Goal: Task Accomplishment & Management: Use online tool/utility

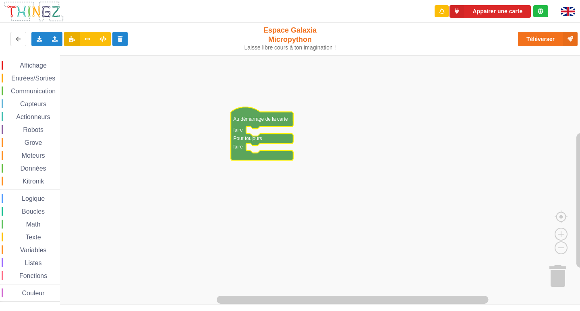
click at [50, 67] on div "Affichage" at bounding box center [31, 65] width 58 height 9
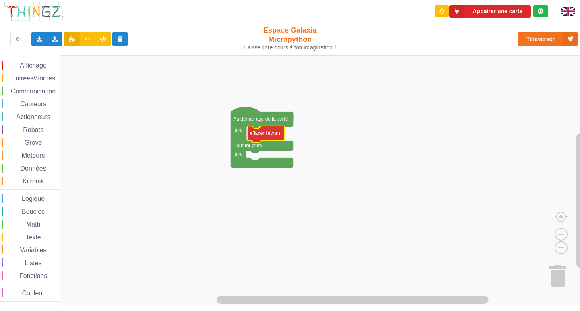
click at [258, 135] on div "Affichage Entrées/Sorties Communication Capteurs Actionneurs Robots Grove Moteu…" at bounding box center [293, 180] width 586 height 251
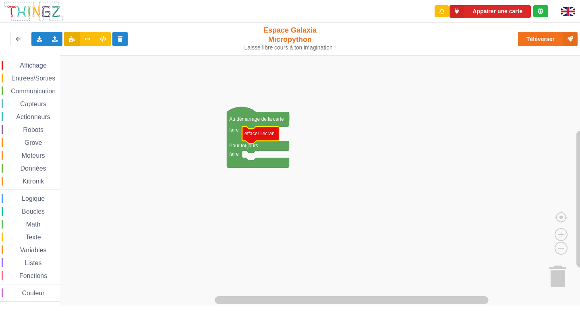
click at [52, 67] on div "Affichage" at bounding box center [31, 65] width 58 height 9
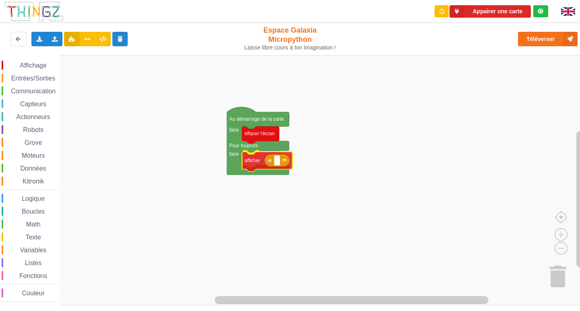
click at [251, 165] on div "Affichage Entrées/Sorties Communication Capteurs Actionneurs Robots Grove Moteu…" at bounding box center [293, 180] width 586 height 251
click at [276, 160] on text "Espace de travail de Blocky" at bounding box center [276, 160] width 1 height 6
type input "activité 1"
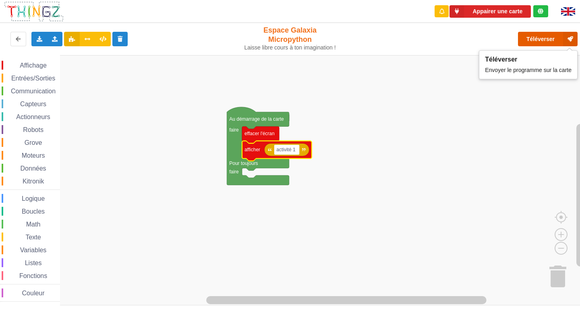
click at [539, 44] on button "Téléverser" at bounding box center [548, 39] width 60 height 15
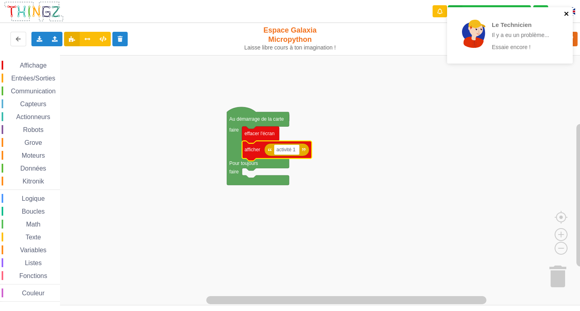
click at [568, 15] on icon "close" at bounding box center [566, 14] width 4 height 4
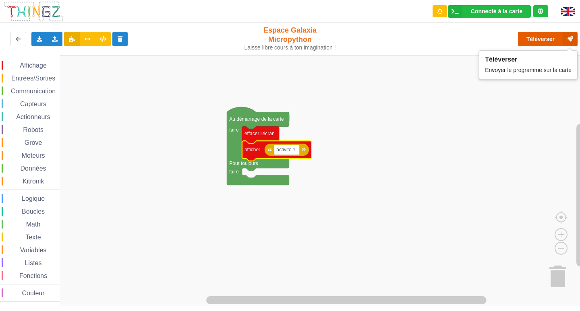
click at [549, 37] on button "Téléverser" at bounding box center [548, 39] width 60 height 15
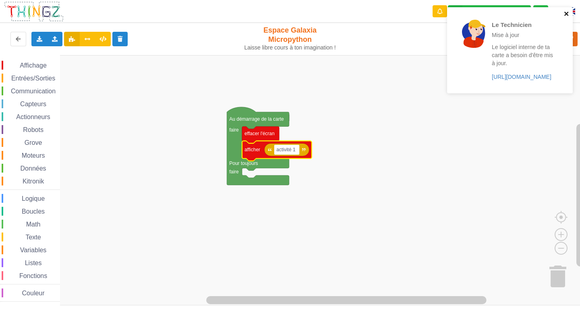
click at [564, 13] on icon "close" at bounding box center [567, 13] width 6 height 6
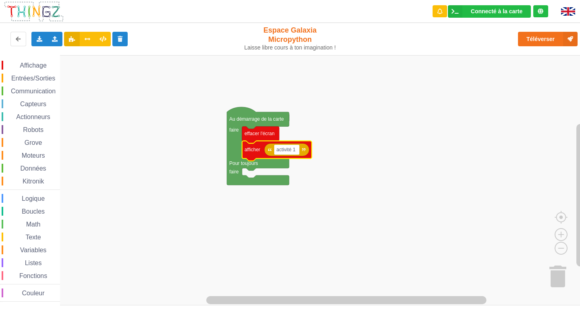
click at [44, 66] on span "Affichage" at bounding box center [33, 65] width 29 height 7
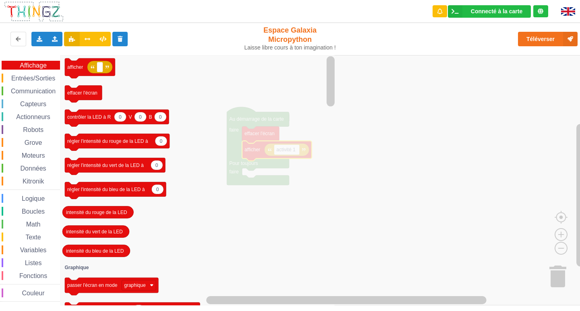
click at [38, 100] on div "Capteurs" at bounding box center [31, 103] width 58 height 9
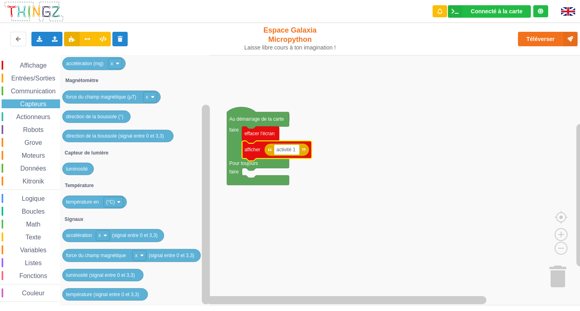
click at [38, 120] on span "Actionneurs" at bounding box center [33, 117] width 37 height 7
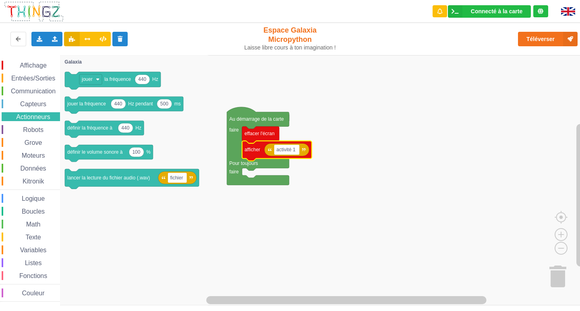
click at [26, 128] on span "Robots" at bounding box center [33, 129] width 23 height 7
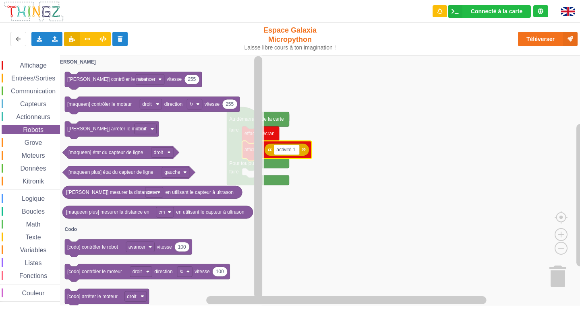
click at [37, 74] on div "Entrées/Sorties" at bounding box center [31, 78] width 58 height 9
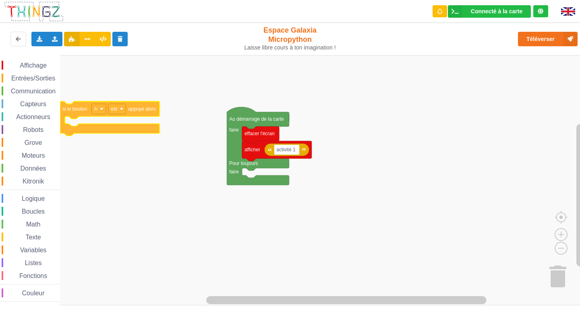
click at [88, 113] on div "Affichage Entrées/Sorties Communication Capteurs Actionneurs Robots Grove Moteu…" at bounding box center [293, 180] width 586 height 251
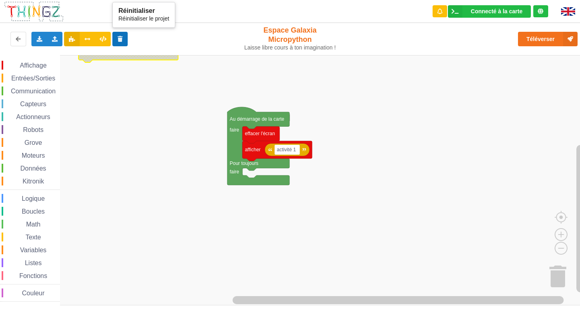
click at [122, 37] on icon at bounding box center [120, 38] width 7 height 5
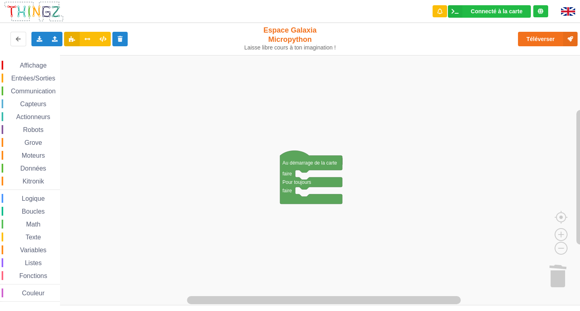
click at [20, 66] on span "Affichage" at bounding box center [33, 65] width 29 height 7
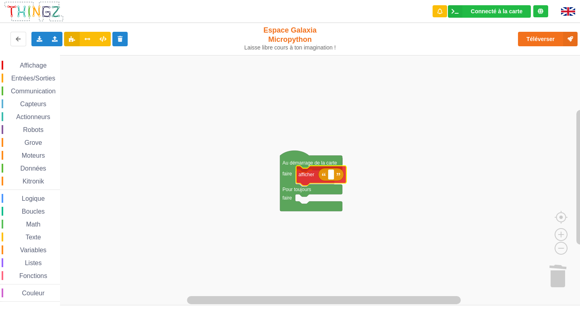
click at [313, 181] on div "Affichage Entrées/Sorties Communication Capteurs Actionneurs Robots Grove Moteu…" at bounding box center [293, 180] width 586 height 251
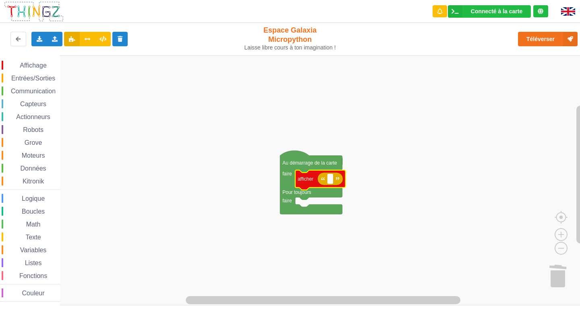
click at [30, 62] on span "Affichage" at bounding box center [33, 65] width 29 height 7
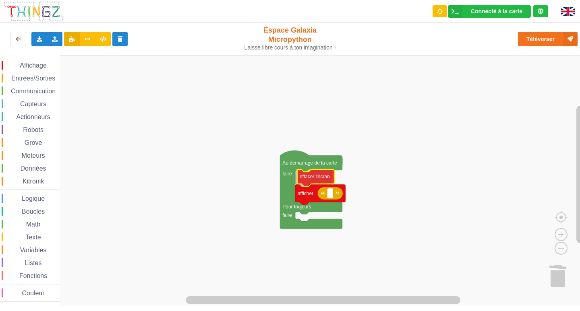
click at [308, 182] on div "Affichage Entrées/Sorties Communication Capteurs Actionneurs Robots Grove Moteu…" at bounding box center [293, 180] width 586 height 251
click at [332, 196] on rect "Espace de travail de Blocky" at bounding box center [330, 194] width 6 height 10
type input "activité 1"
click at [21, 81] on span "Entrées/Sorties" at bounding box center [33, 78] width 46 height 7
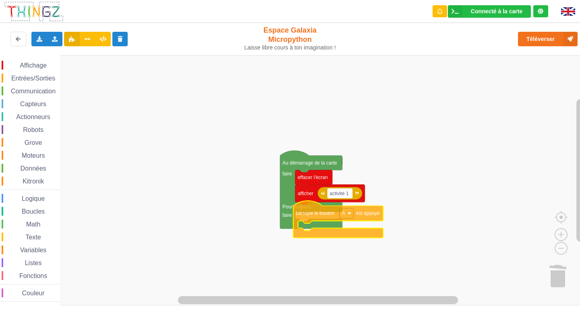
click at [320, 217] on div "Affichage Entrées/Sorties Communication Capteurs Actionneurs Robots Grove Moteu…" at bounding box center [293, 180] width 586 height 251
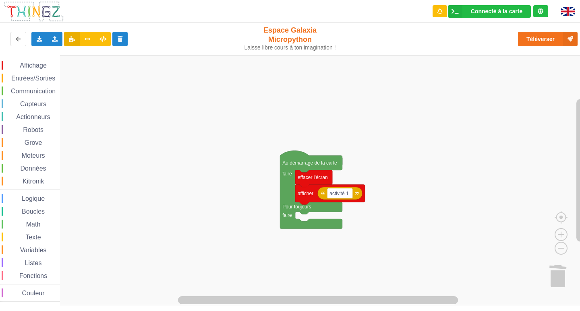
click at [26, 78] on span "Entrées/Sorties" at bounding box center [33, 78] width 46 height 7
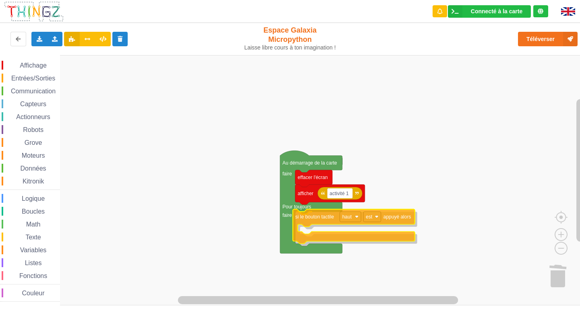
click at [321, 218] on div "Affichage Entrées/Sorties Communication Capteurs Actionneurs Robots Grove Moteu…" at bounding box center [293, 180] width 586 height 251
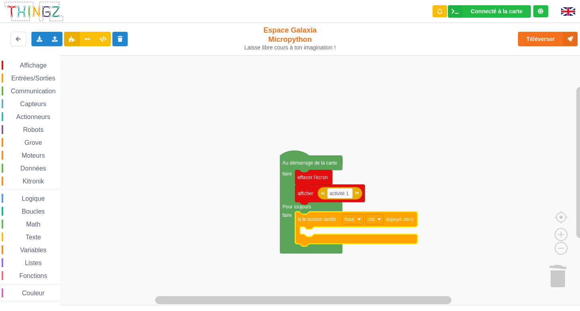
click at [36, 66] on span "Affichage" at bounding box center [33, 65] width 29 height 7
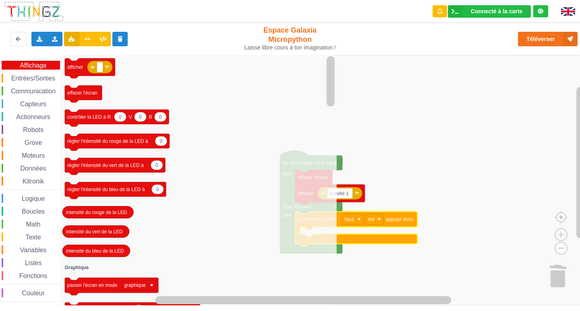
click at [27, 106] on span "Capteurs" at bounding box center [33, 104] width 29 height 7
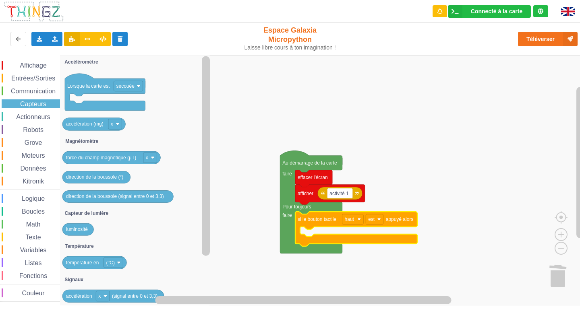
click at [28, 113] on div "Actionneurs" at bounding box center [31, 116] width 58 height 9
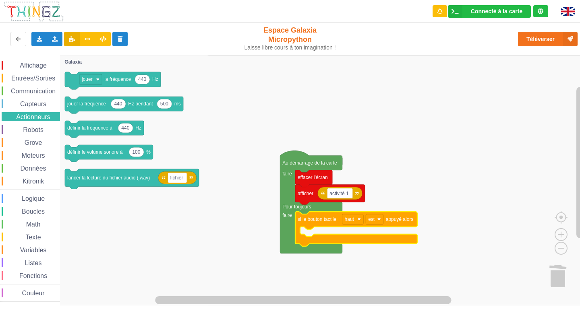
click at [37, 129] on span "Robots" at bounding box center [33, 129] width 23 height 7
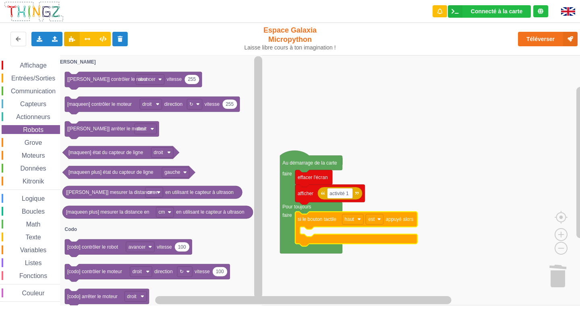
click at [39, 143] on span "Grove" at bounding box center [33, 142] width 20 height 7
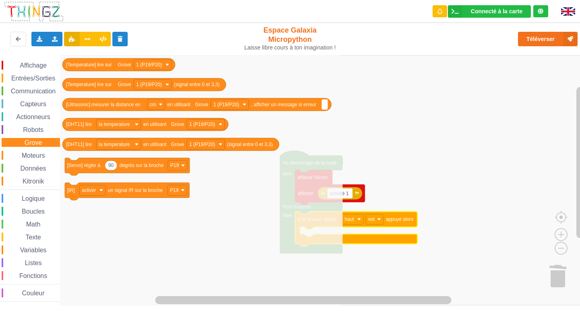
click at [38, 152] on div "Moteurs" at bounding box center [31, 155] width 58 height 9
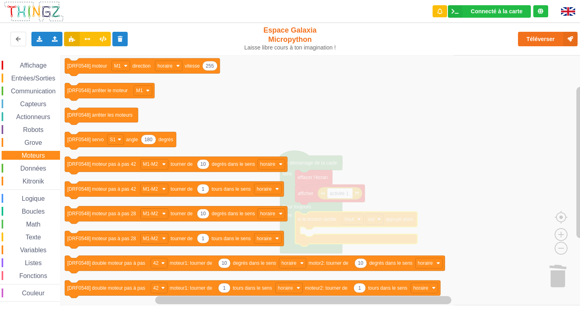
click at [39, 169] on span "Données" at bounding box center [33, 168] width 28 height 7
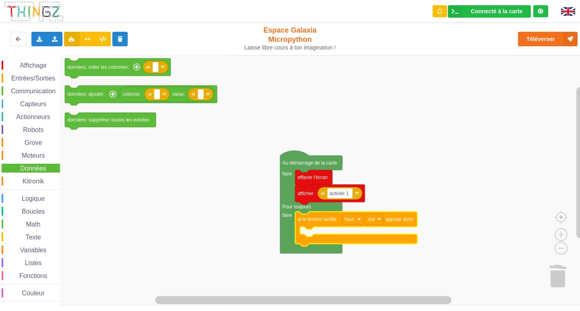
click at [42, 182] on span "Kitronik" at bounding box center [33, 181] width 24 height 7
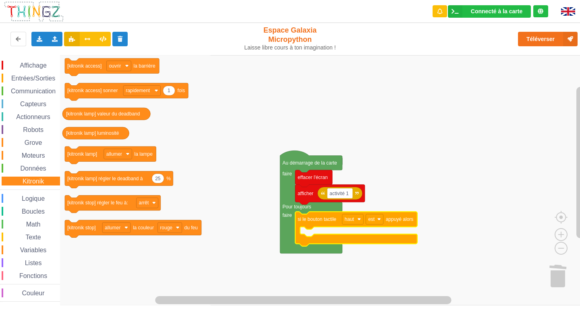
click at [26, 83] on div "Entrées/Sorties" at bounding box center [31, 78] width 58 height 9
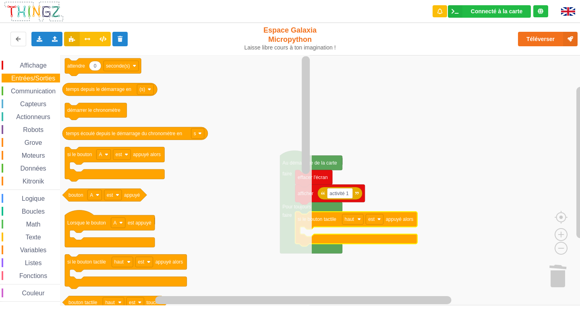
click at [26, 94] on span "Communication" at bounding box center [33, 91] width 47 height 7
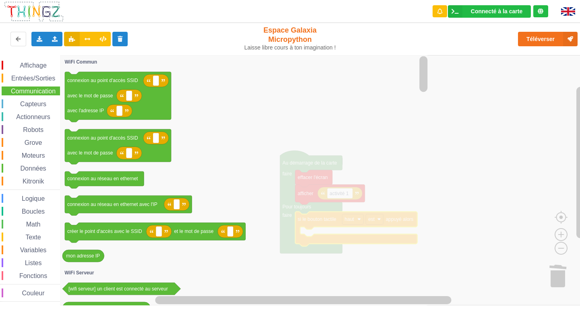
click at [31, 79] on span "Entrées/Sorties" at bounding box center [33, 78] width 46 height 7
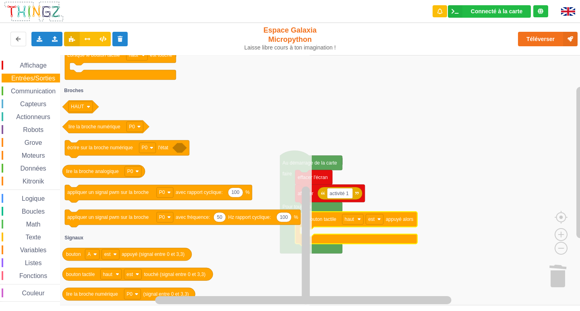
click at [31, 66] on span "Affichage" at bounding box center [33, 65] width 29 height 7
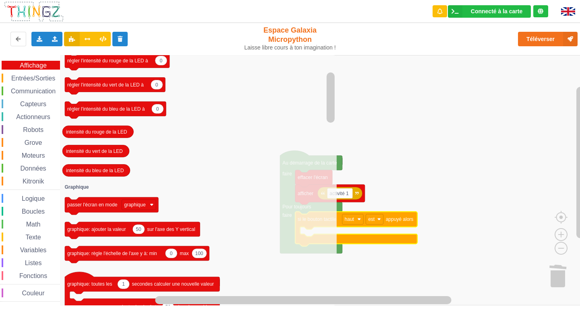
click at [20, 77] on span "Entrées/Sorties" at bounding box center [33, 78] width 46 height 7
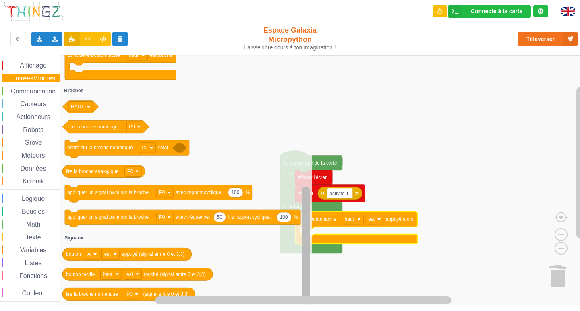
click at [301, 248] on g "Espace de travail de Blocky" at bounding box center [306, 180] width 10 height 249
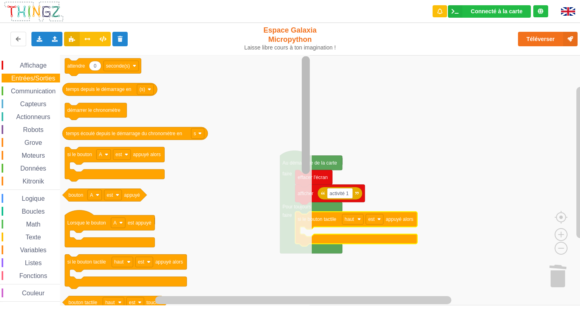
click at [304, 0] on html "Connecté à la carte Réglages Ouvrir le moniteur automatiquement Connexion autom…" at bounding box center [290, 155] width 580 height 311
click at [38, 70] on div "Affichage" at bounding box center [31, 65] width 58 height 9
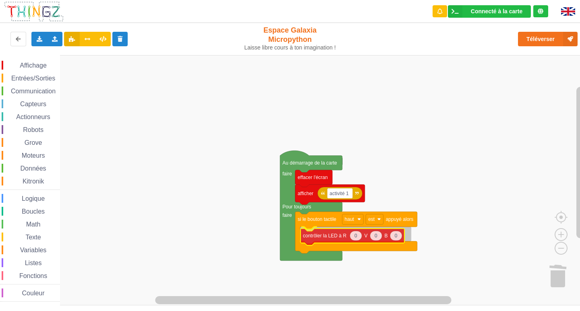
click at [383, 239] on div "Affichage Entrées/Sorties Communication Capteurs Actionneurs Robots Grove Moteu…" at bounding box center [293, 180] width 586 height 251
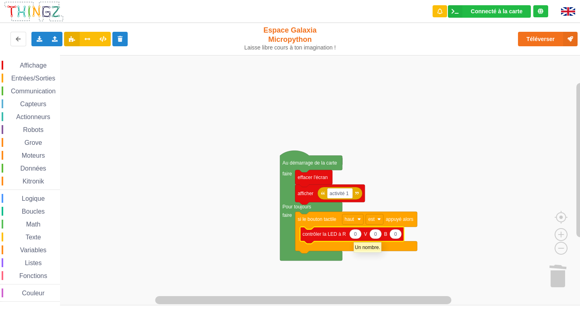
click at [357, 237] on icon "Espace de travail de Blocky" at bounding box center [355, 235] width 12 height 10
click at [400, 235] on icon "Espace de travail de Blocky" at bounding box center [396, 235] width 12 height 10
type input "5"
click at [408, 143] on rect "Espace de travail de Blocky" at bounding box center [293, 180] width 586 height 251
click at [31, 76] on span "Entrées/Sorties" at bounding box center [33, 78] width 46 height 7
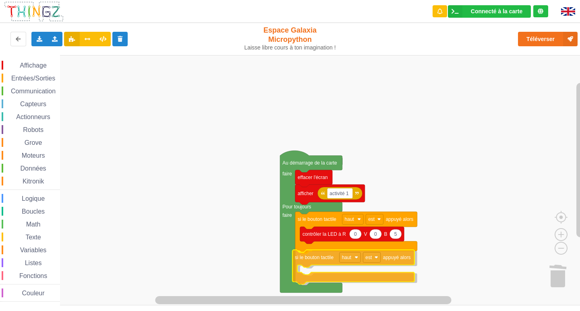
click at [324, 257] on div "Affichage Entrées/Sorties Communication Capteurs Actionneurs Robots Grove Moteu…" at bounding box center [293, 180] width 586 height 251
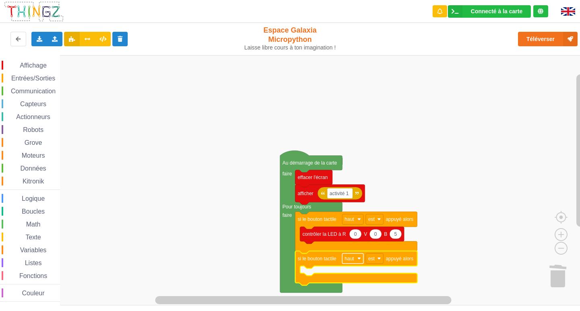
click at [361, 261] on image "Espace de travail de Blocky" at bounding box center [359, 259] width 4 height 4
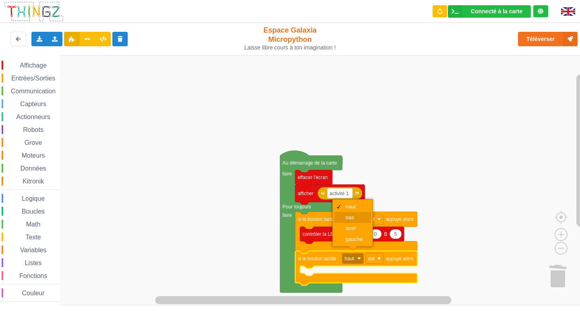
click at [356, 218] on div "bas" at bounding box center [355, 218] width 19 height 6
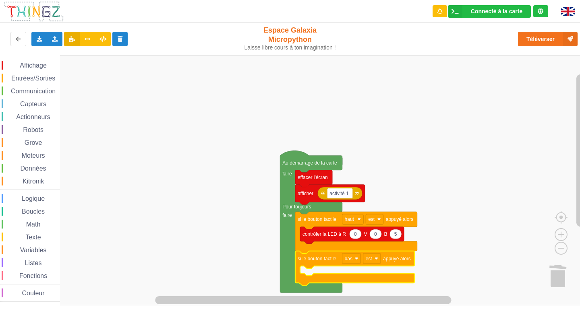
click at [11, 60] on div "Affichage Entrées/Sorties Communication Capteurs Actionneurs Robots Grove Moteu…" at bounding box center [30, 180] width 60 height 251
click at [16, 68] on span "Espace de travail de Blocky" at bounding box center [15, 65] width 6 height 6
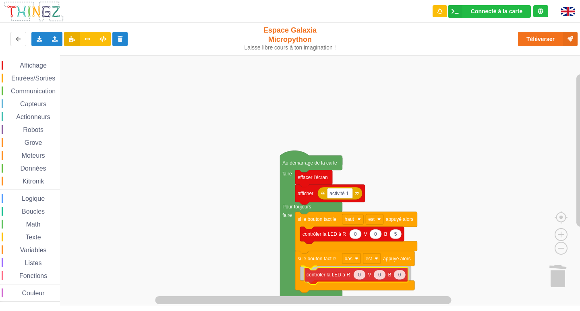
click at [347, 277] on div "Affichage Entrées/Sorties Communication Capteurs Actionneurs Robots Grove Moteu…" at bounding box center [293, 180] width 586 height 251
click at [378, 276] on icon "Espace de travail de Blocky" at bounding box center [375, 274] width 12 height 10
click at [355, 276] on text "0" at bounding box center [355, 274] width 3 height 6
type input ">"
type input "5"
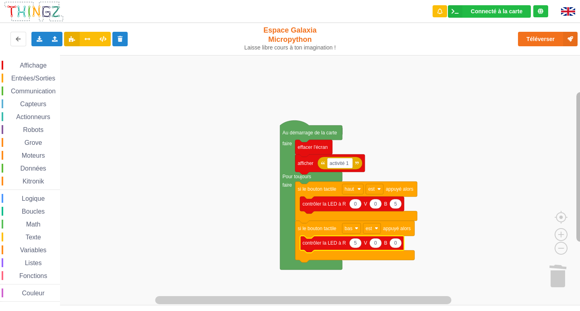
click at [580, 122] on rect "Espace de travail de Blocky" at bounding box center [580, 167] width 8 height 150
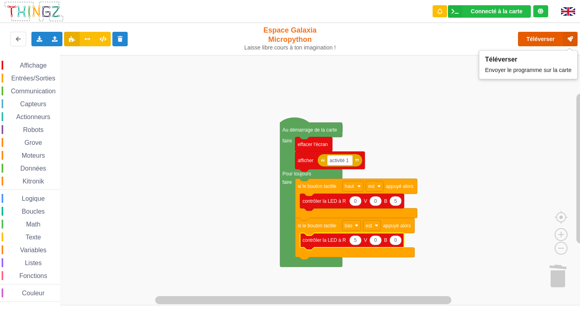
click at [537, 34] on button "Téléverser" at bounding box center [548, 39] width 60 height 15
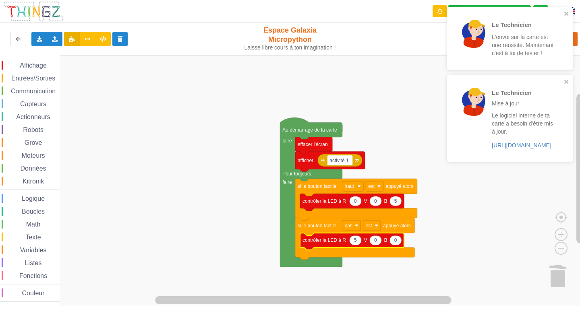
click at [360, 98] on rect "Espace de travail de Blocky" at bounding box center [293, 180] width 586 height 251
click at [562, 78] on div "Le Technicien Mise à jour Le logiciel interne de ta carte a besoin d'être mis à…" at bounding box center [510, 118] width 126 height 86
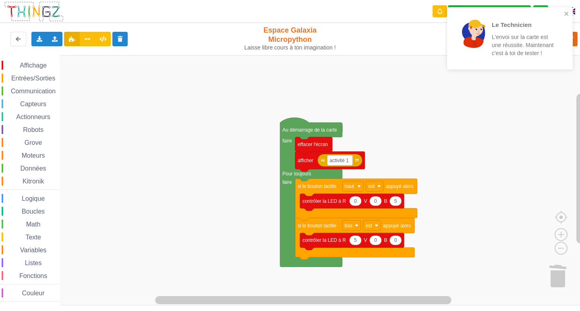
click at [566, 9] on div "Le Technicien L'envoi sur la carte est une réussite. Maintenant c'est à toi de …" at bounding box center [510, 38] width 126 height 62
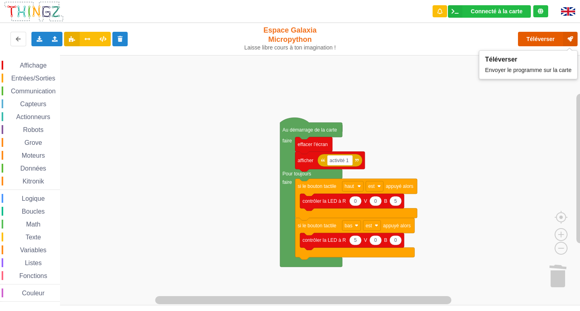
click at [539, 36] on button "Téléverser" at bounding box center [548, 39] width 60 height 15
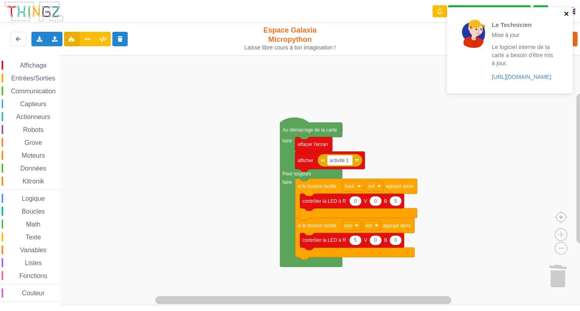
click at [569, 17] on icon "close" at bounding box center [567, 13] width 6 height 6
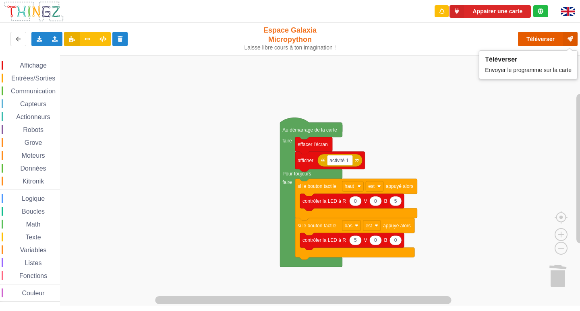
click at [532, 39] on button "Téléverser" at bounding box center [548, 39] width 60 height 15
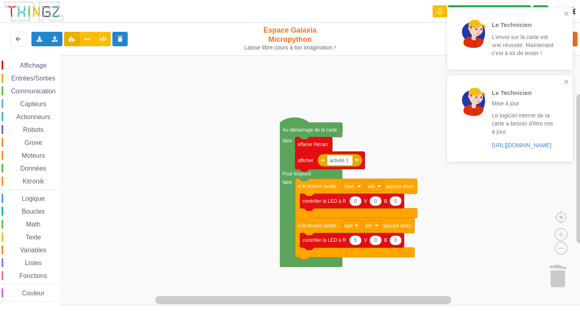
click at [563, 11] on div "Le Technicien L'envoi sur la carte est une réussite. Maintenant c'est à toi de …" at bounding box center [507, 38] width 114 height 56
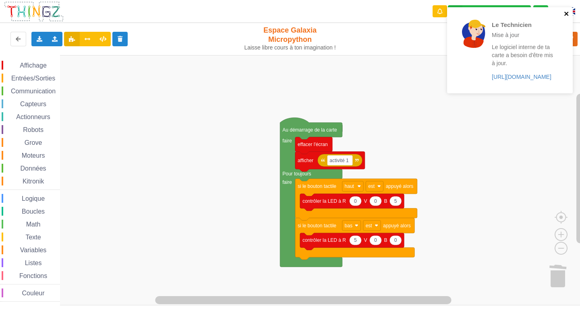
click at [568, 83] on div "Le Technicien Mise à jour Le logiciel interne de ta carte a besoin d'être mis à…" at bounding box center [510, 50] width 126 height 86
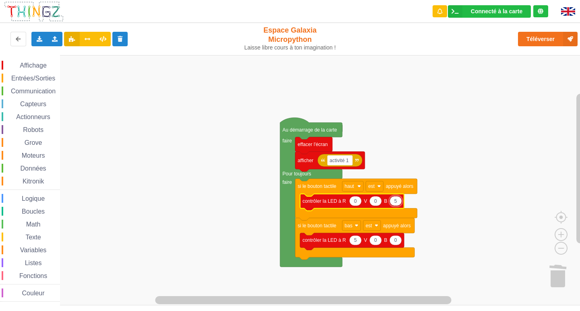
type input "0"
type input "50"
click at [41, 63] on span "Affichage" at bounding box center [33, 65] width 29 height 7
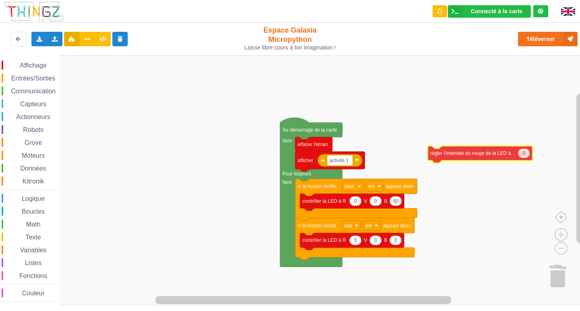
click at [510, 149] on div "Affichage Entrées/Sorties Communication Capteurs Actionneurs Robots Grove Moteu…" at bounding box center [293, 180] width 586 height 251
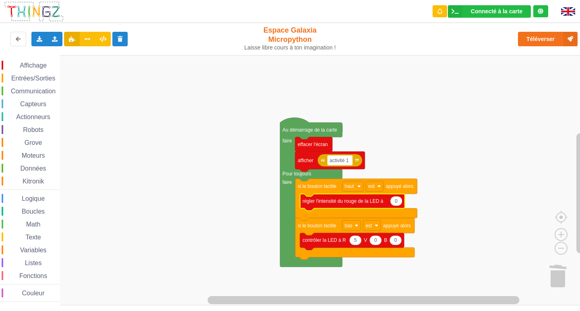
click at [396, 202] on text "0" at bounding box center [396, 202] width 3 height 6
type input "50"
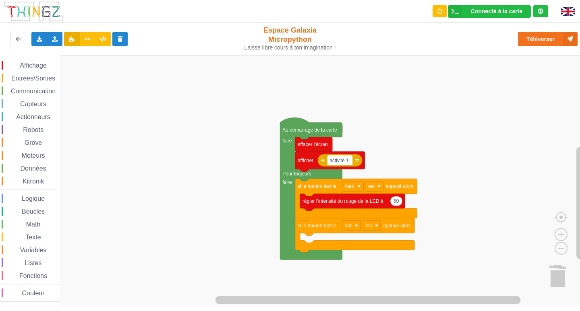
click at [33, 64] on span "Affichage" at bounding box center [33, 65] width 29 height 7
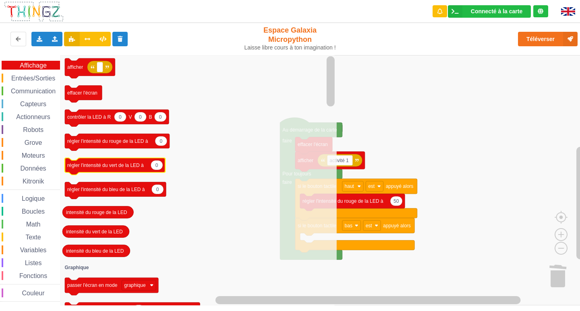
click at [93, 168] on text "régler l'intensité du vert de la LED à" at bounding box center [105, 166] width 77 height 6
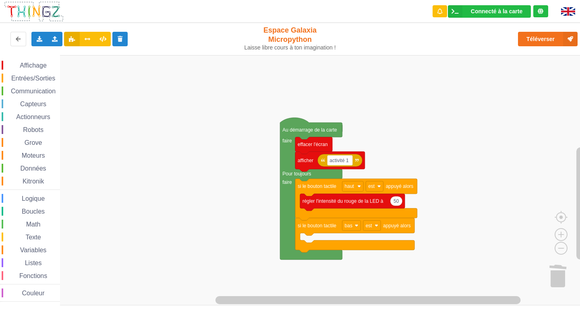
click at [37, 66] on span "Affichage" at bounding box center [33, 65] width 29 height 7
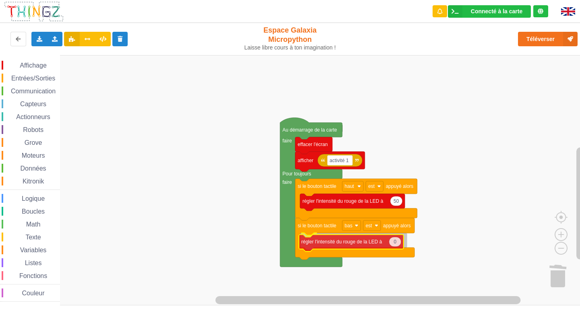
click at [312, 248] on div "Affichage Entrées/Sorties Communication Capteurs Actionneurs Robots Grove Moteu…" at bounding box center [293, 180] width 586 height 251
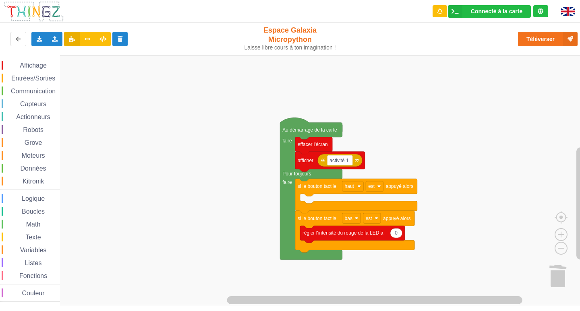
click at [25, 65] on span "Affichage" at bounding box center [33, 65] width 29 height 7
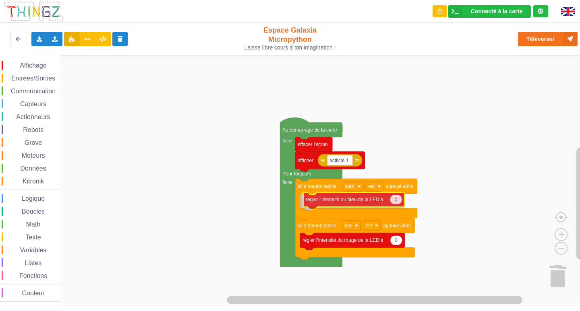
click at [334, 205] on div "Affichage Entrées/Sorties Communication Capteurs Actionneurs Robots Grove Moteu…" at bounding box center [293, 180] width 586 height 251
click at [394, 202] on text "0" at bounding box center [393, 202] width 3 height 6
type input "50"
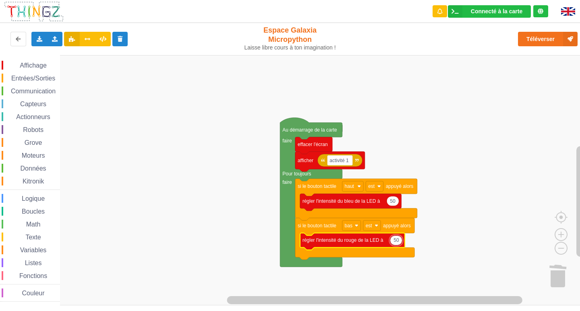
type input "50"
click at [533, 37] on button "Téléverser" at bounding box center [548, 39] width 60 height 15
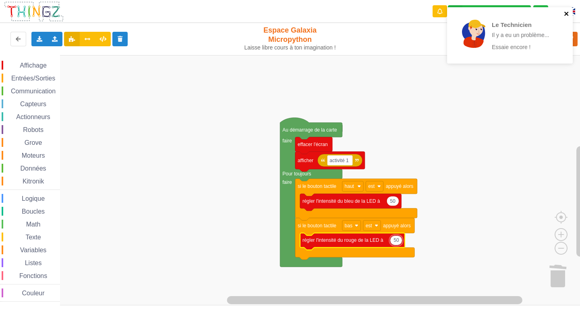
click at [568, 11] on icon "close" at bounding box center [567, 13] width 6 height 6
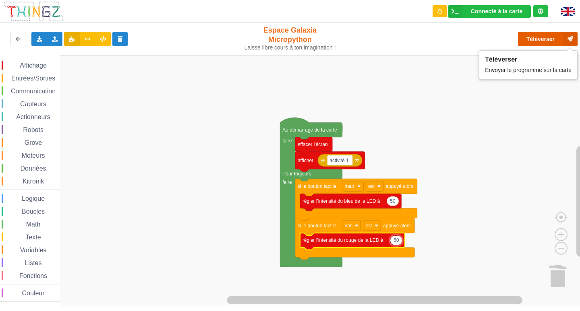
click at [537, 37] on button "Téléverser" at bounding box center [548, 39] width 60 height 15
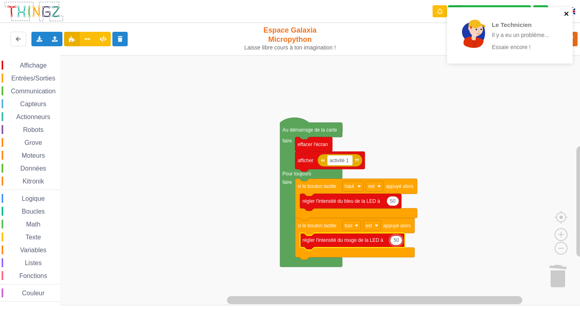
click at [569, 17] on button "close" at bounding box center [567, 14] width 6 height 8
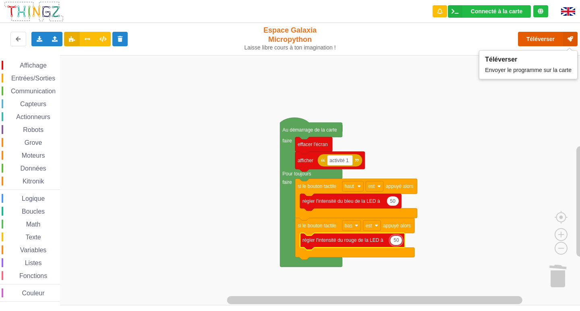
click at [552, 39] on button "Téléverser" at bounding box center [548, 39] width 60 height 15
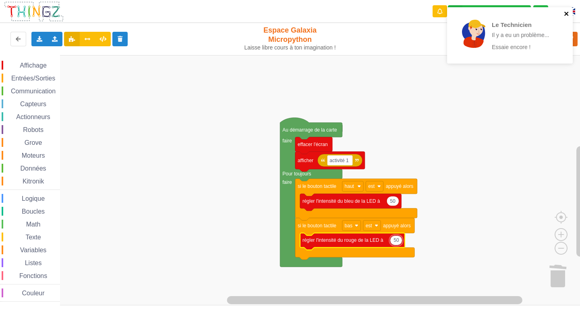
click at [565, 13] on icon "close" at bounding box center [567, 13] width 6 height 6
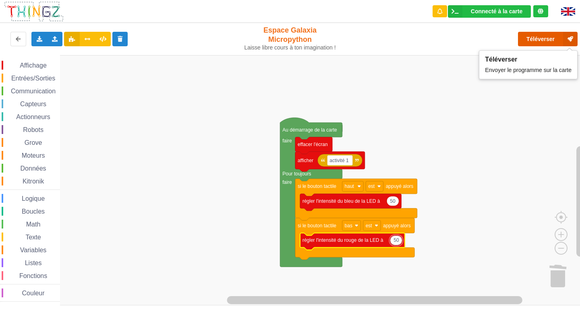
click at [555, 39] on button "Téléverser" at bounding box center [548, 39] width 60 height 15
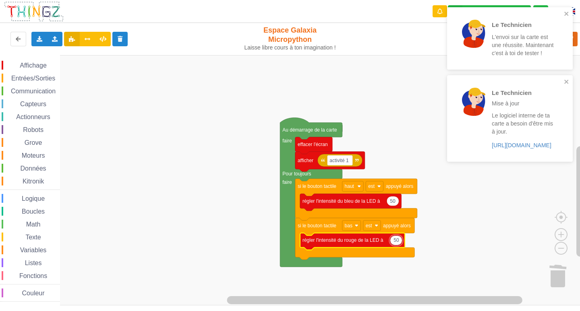
click at [563, 13] on div "Le Technicien L'envoi sur la carte est une réussite. Maintenant c'est à toi de …" at bounding box center [507, 38] width 114 height 56
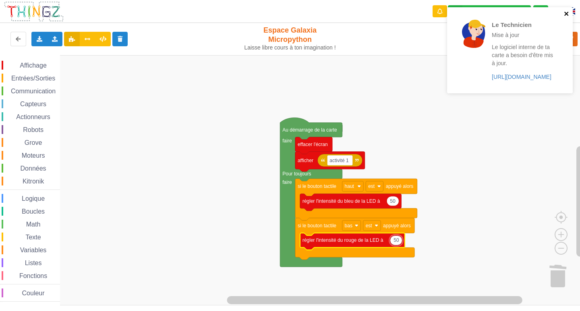
click at [566, 16] on icon "close" at bounding box center [567, 13] width 6 height 6
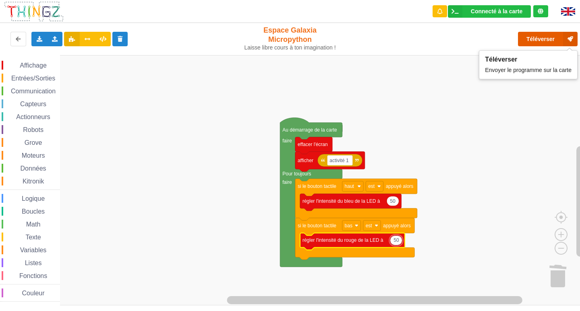
click at [543, 39] on button "Téléverser" at bounding box center [548, 39] width 60 height 15
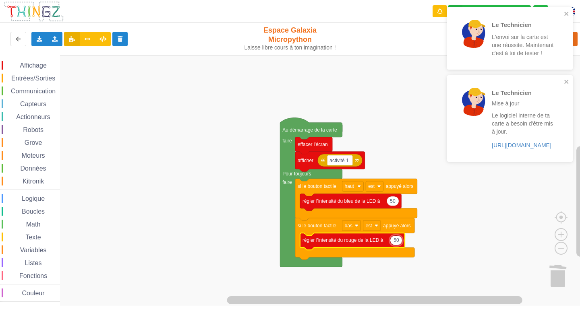
click at [562, 14] on div "Le Technicien L'envoi sur la carte est une réussite. Maintenant c'est à toi de …" at bounding box center [507, 38] width 114 height 56
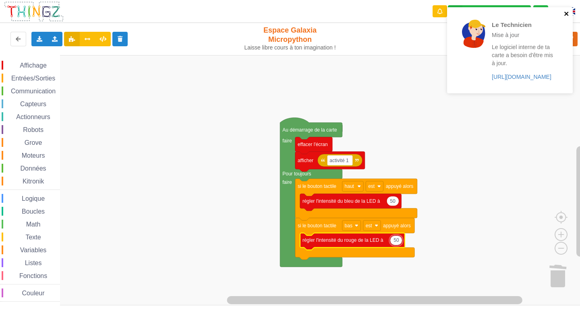
click at [568, 80] on div "Le Technicien Mise à jour Le logiciel interne de ta carte a besoin d'être mis à…" at bounding box center [510, 50] width 126 height 86
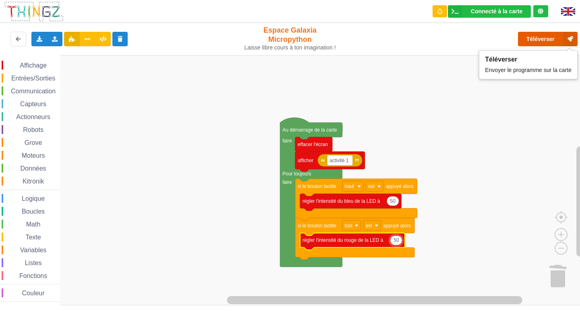
click at [535, 33] on button "Téléverser" at bounding box center [548, 39] width 60 height 15
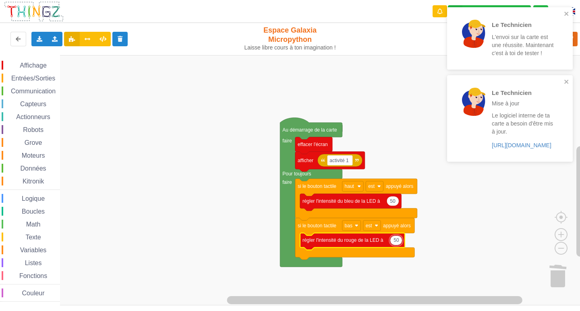
click at [563, 15] on div "Le Technicien L'envoi sur la carte est une réussite. Maintenant c'est à toi de …" at bounding box center [507, 38] width 114 height 56
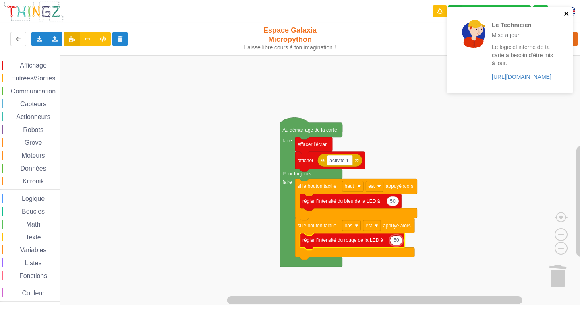
click at [569, 17] on button "close" at bounding box center [567, 14] width 6 height 8
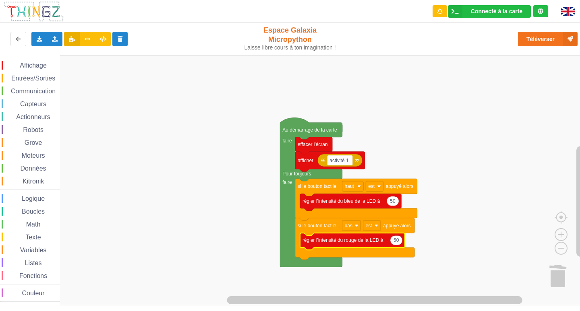
click at [21, 65] on span "Affichage" at bounding box center [33, 65] width 29 height 7
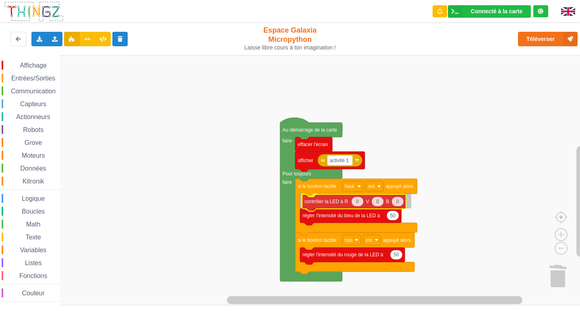
click at [335, 207] on div "Affichage Entrées/Sorties Communication Capteurs Actionneurs Robots Grove Moteu…" at bounding box center [293, 180] width 586 height 251
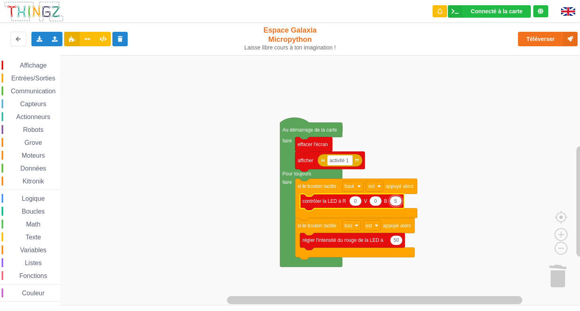
type input "50"
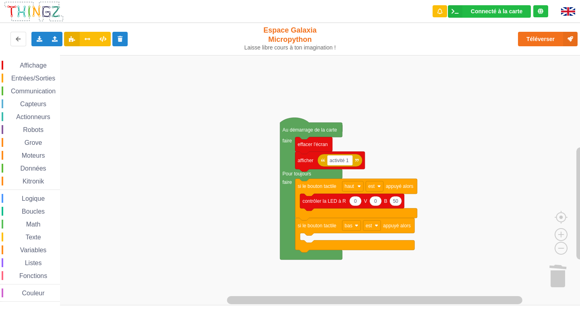
click at [38, 66] on span "Affichage" at bounding box center [33, 65] width 29 height 7
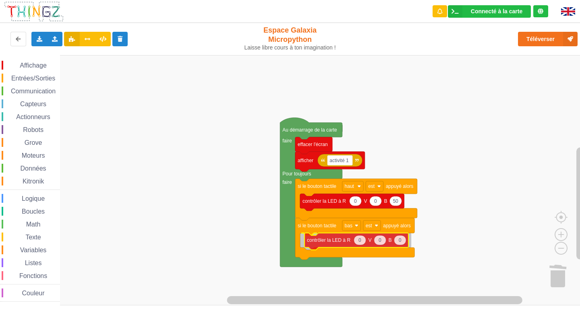
click at [325, 246] on div "Affichage Entrées/Sorties Communication Capteurs Actionneurs Robots Grove Moteu…" at bounding box center [293, 180] width 586 height 251
click at [356, 238] on text "0" at bounding box center [355, 241] width 3 height 6
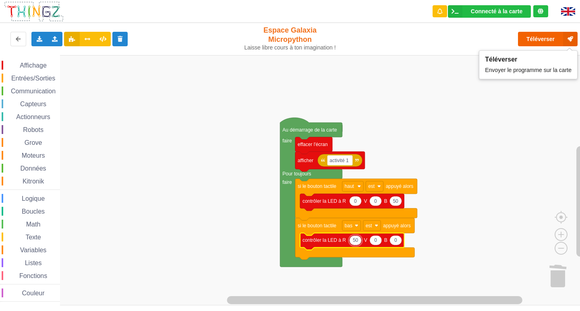
type input "50"
click at [549, 38] on button "Téléverser" at bounding box center [548, 39] width 60 height 15
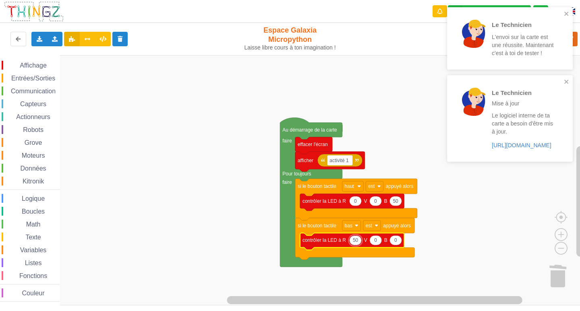
click at [567, 9] on div "Le Technicien L'envoi sur la carte est une réussite. Maintenant c'est à toi de …" at bounding box center [510, 38] width 126 height 62
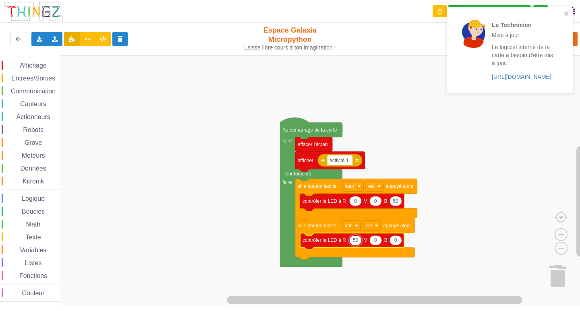
click at [573, 79] on div "Le Technicien L'envoi sur la carte est une réussite. Maintenant c'est à toi de …" at bounding box center [510, 53] width 129 height 95
click at [566, 17] on button "close" at bounding box center [567, 14] width 6 height 8
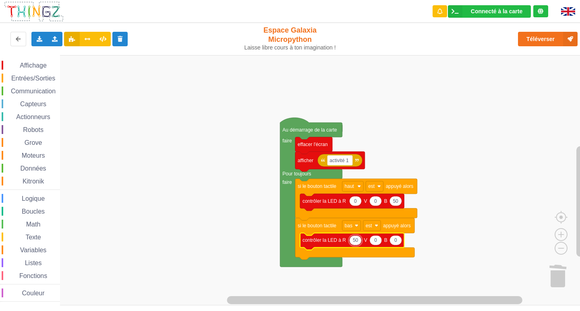
click at [51, 64] on div "Affichage" at bounding box center [31, 65] width 58 height 9
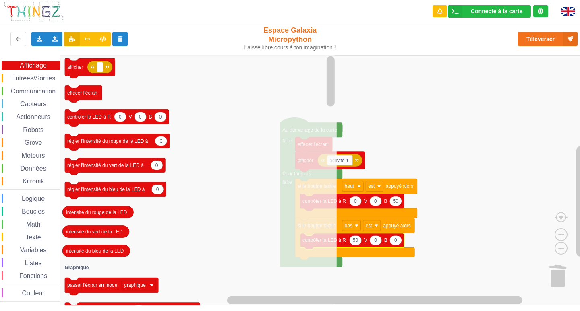
click at [43, 100] on div "Capteurs" at bounding box center [31, 103] width 58 height 9
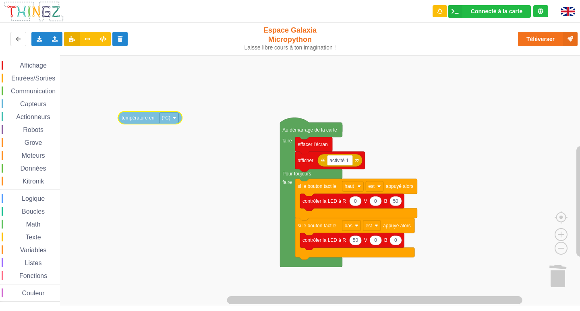
click at [138, 120] on div "Affichage Entrées/Sorties Communication Capteurs Actionneurs Robots Grove Moteu…" at bounding box center [293, 180] width 586 height 251
click at [43, 70] on div "Affichage Entrées/Sorties Communication Capteurs Actionneurs Robots Grove Moteu…" at bounding box center [30, 181] width 60 height 241
click at [39, 79] on span "Entrées/Sorties" at bounding box center [33, 78] width 46 height 7
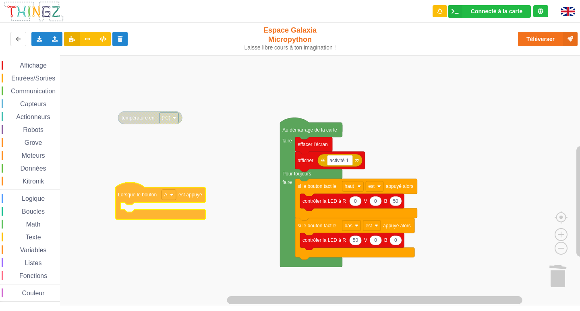
click at [131, 197] on div "Affichage Entrées/Sorties Communication Capteurs Actionneurs Robots Grove Moteu…" at bounding box center [293, 180] width 586 height 251
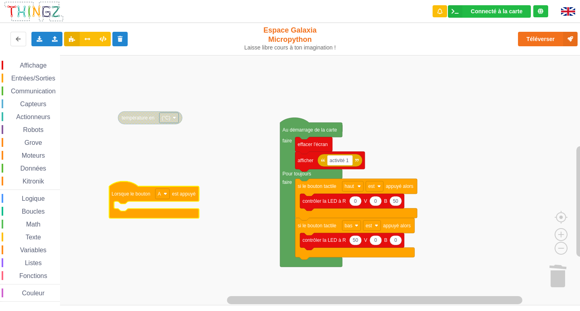
click at [23, 61] on div "Affichage" at bounding box center [31, 65] width 58 height 9
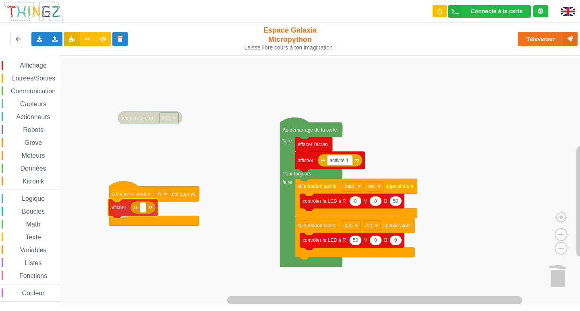
click at [121, 209] on div "Affichage Entrées/Sorties Communication Capteurs Actionneurs Robots Grove Moteu…" at bounding box center [293, 180] width 586 height 251
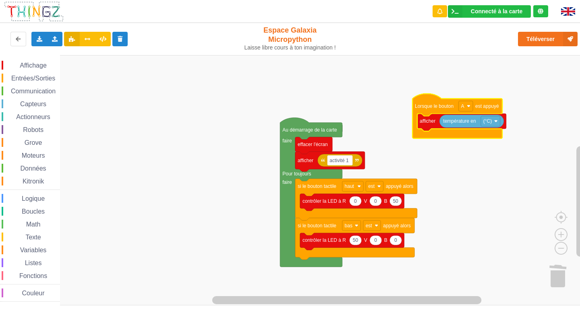
click at [31, 73] on div "Affichage Entrées/Sorties Communication Capteurs Actionneurs Robots Grove Moteu…" at bounding box center [30, 181] width 60 height 241
click at [31, 78] on span "Entrées/Sorties" at bounding box center [33, 78] width 46 height 7
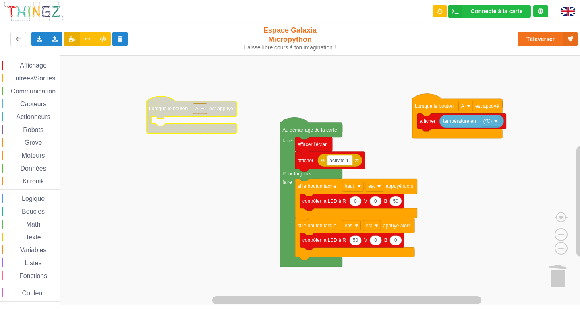
click at [166, 104] on div "Affichage Entrées/Sorties Communication Capteurs Actionneurs Robots Grove Moteu…" at bounding box center [293, 180] width 586 height 251
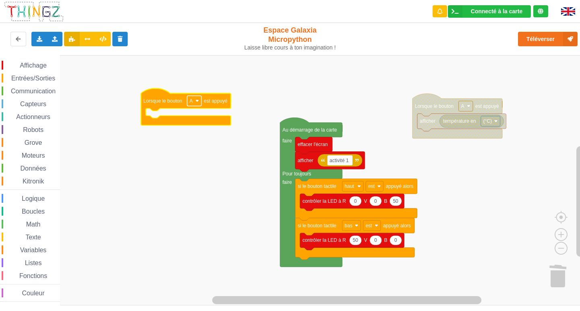
click at [197, 104] on rect "Espace de travail de Blocky" at bounding box center [194, 101] width 14 height 10
click at [197, 128] on div "B" at bounding box center [196, 131] width 19 height 6
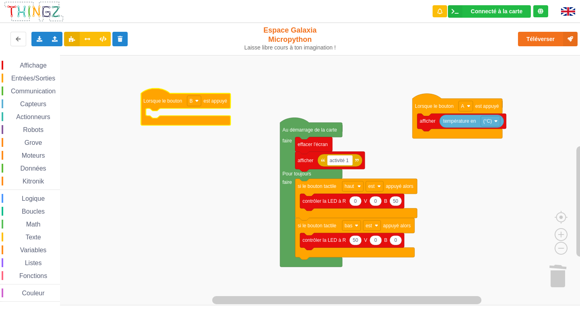
click at [32, 66] on span "Affichage" at bounding box center [33, 65] width 29 height 7
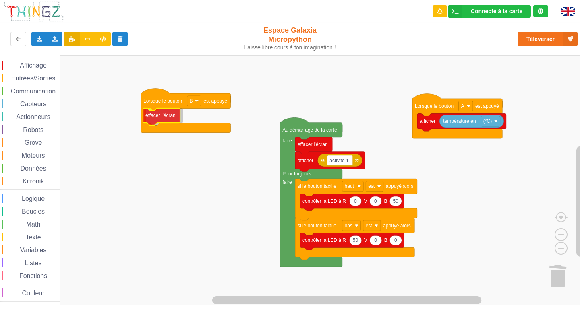
click at [153, 122] on div "Affichage Entrées/Sorties Communication Capteurs Actionneurs Robots Grove Moteu…" at bounding box center [293, 180] width 586 height 251
click at [21, 64] on span "Affichage" at bounding box center [33, 65] width 29 height 7
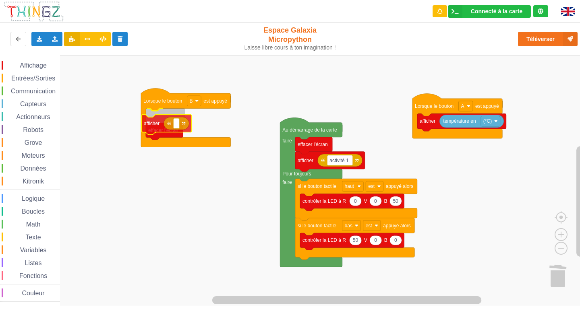
click at [165, 123] on div "Affichage Entrées/Sorties Communication Capteurs Actionneurs Robots Grove Moteu…" at bounding box center [293, 180] width 586 height 251
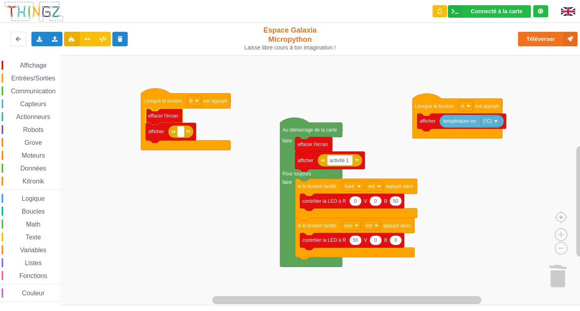
click at [181, 130] on text "Espace de travail de Blocky" at bounding box center [180, 132] width 1 height 6
type input "activité 1"
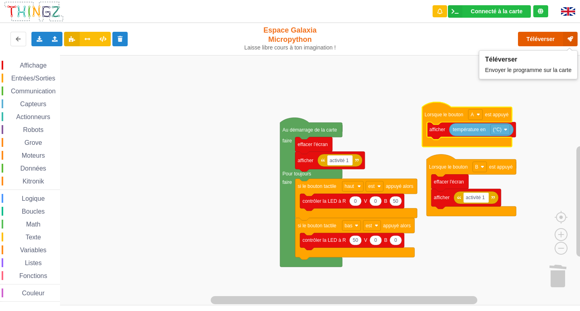
click at [529, 43] on button "Téléverser" at bounding box center [548, 39] width 60 height 15
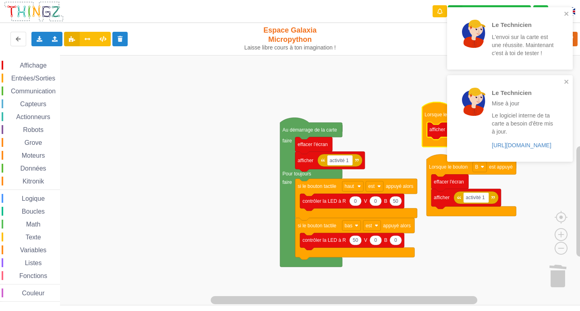
click at [571, 10] on div "Le Technicien L'envoi sur la carte est une réussite. Maintenant c'est à toi de …" at bounding box center [510, 38] width 126 height 62
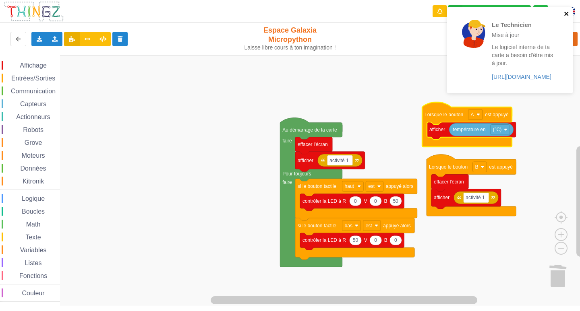
click at [568, 15] on icon "close" at bounding box center [566, 14] width 4 height 4
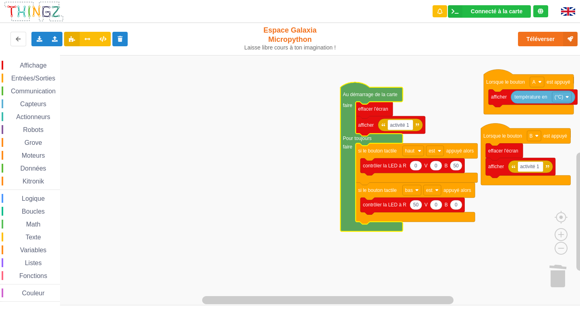
click at [29, 94] on span "Communication" at bounding box center [33, 91] width 47 height 7
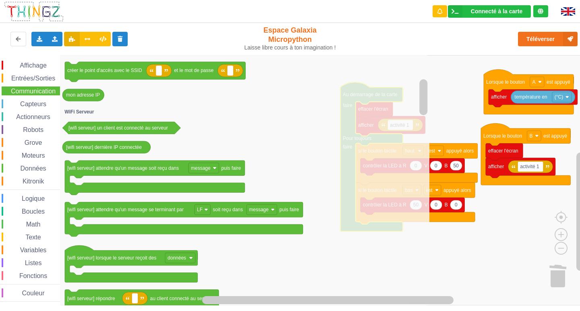
click at [37, 228] on div "Math" at bounding box center [31, 224] width 58 height 9
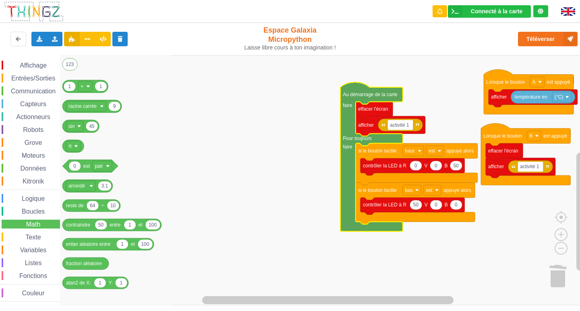
click at [26, 215] on div "Boucles" at bounding box center [31, 211] width 58 height 9
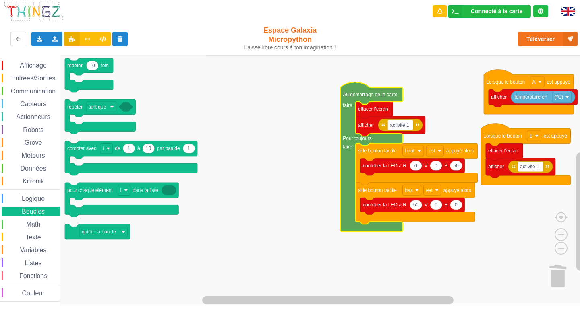
click at [22, 90] on span "Communication" at bounding box center [33, 91] width 47 height 7
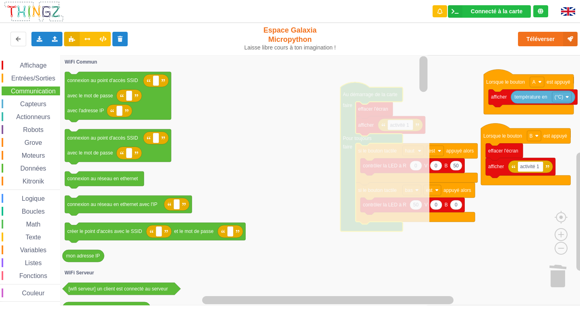
click at [21, 166] on span "Données" at bounding box center [33, 168] width 28 height 7
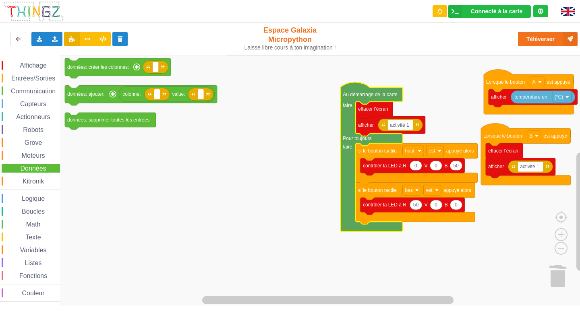
click at [17, 95] on div "Communication" at bounding box center [31, 91] width 58 height 9
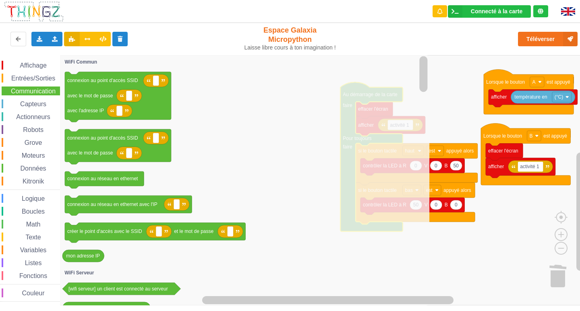
click at [476, 33] on div "Téléverser" at bounding box center [464, 39] width 238 height 26
click at [489, 62] on rect "Espace de travail de Blocky" at bounding box center [293, 180] width 586 height 251
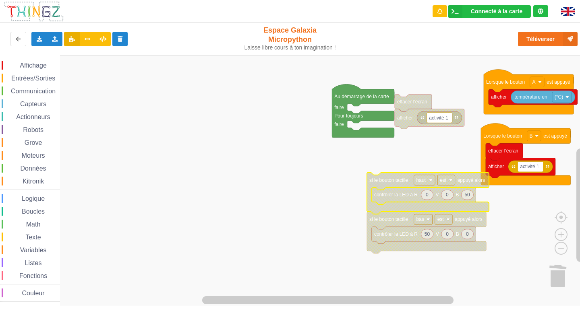
click at [321, 100] on rect "Espace de travail de Blocky" at bounding box center [293, 180] width 586 height 251
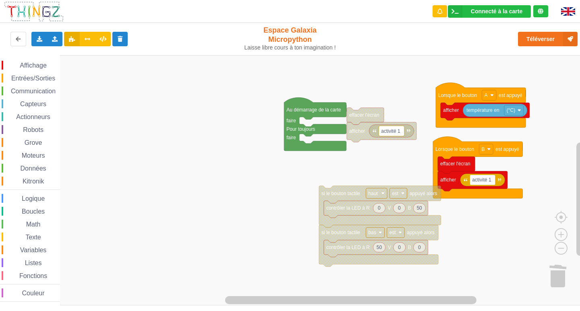
click at [282, 111] on div "Affichage Entrées/Sorties Communication Capteurs Actionneurs Robots Grove Moteu…" at bounding box center [293, 180] width 586 height 251
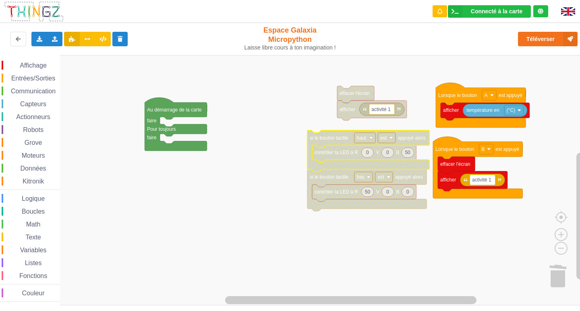
click at [343, 141] on g "si le bouton tactile haut est appuyé alors 0 0 50 contrôler la LED à R V B si l…" at bounding box center [368, 171] width 122 height 81
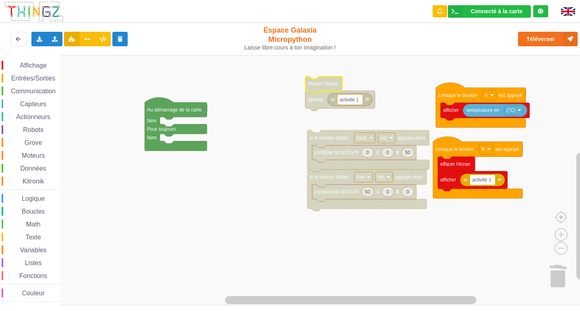
click at [21, 89] on span "Communication" at bounding box center [33, 91] width 47 height 7
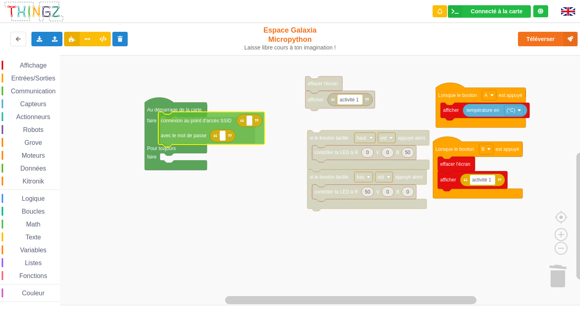
click at [222, 124] on div "Affichage Entrées/Sorties Communication Capteurs Actionneurs Robots Grove Moteu…" at bounding box center [293, 180] width 586 height 251
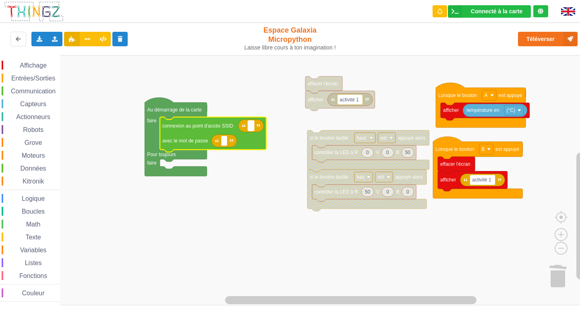
click at [252, 127] on rect "Espace de travail de Blocky" at bounding box center [251, 126] width 6 height 10
type input "NETGEAR38"
click at [226, 143] on rect "Espace de travail de Blocky" at bounding box center [224, 141] width 6 height 10
click at [228, 142] on input "jotoustuba" at bounding box center [235, 141] width 29 height 10
click at [229, 142] on input "jotoustuba" at bounding box center [235, 141] width 29 height 10
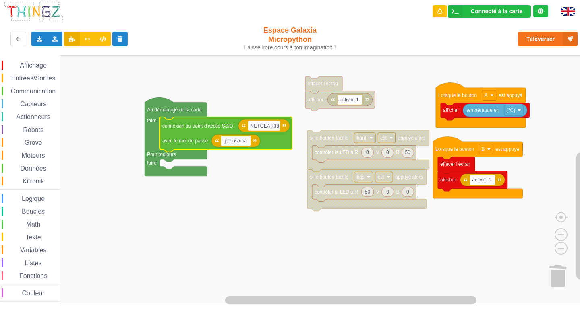
click at [229, 142] on input "jotoustuba" at bounding box center [235, 141] width 29 height 10
click at [247, 143] on input "joyoustuba" at bounding box center [236, 141] width 30 height 10
type input "joyoustuba995"
click at [214, 251] on rect "Espace de travail de Blocky" at bounding box center [293, 180] width 586 height 251
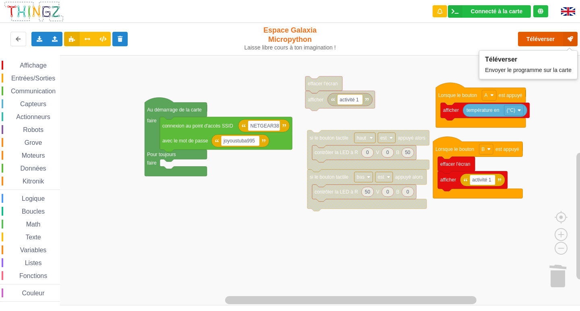
click at [537, 36] on button "Téléverser" at bounding box center [548, 39] width 60 height 15
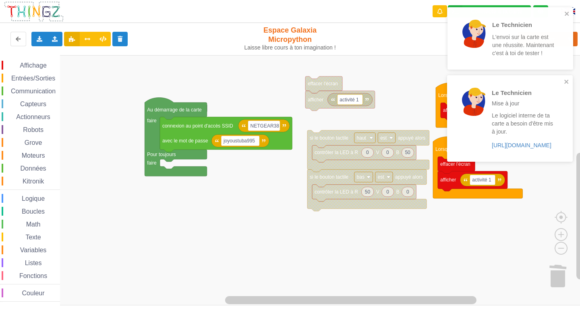
click at [562, 11] on div "Le Technicien L'envoi sur la carte est une réussite. Maintenant c'est à toi de …" at bounding box center [508, 38] width 114 height 56
click at [566, 80] on icon "close" at bounding box center [567, 82] width 6 height 6
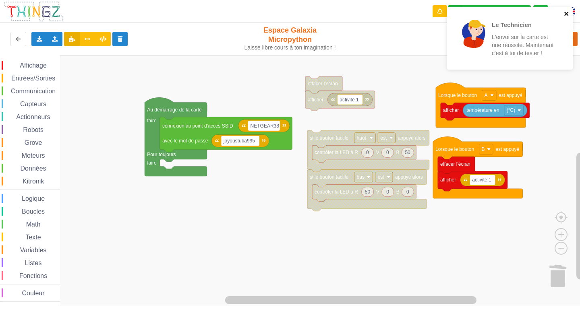
click at [566, 16] on icon "close" at bounding box center [567, 13] width 6 height 6
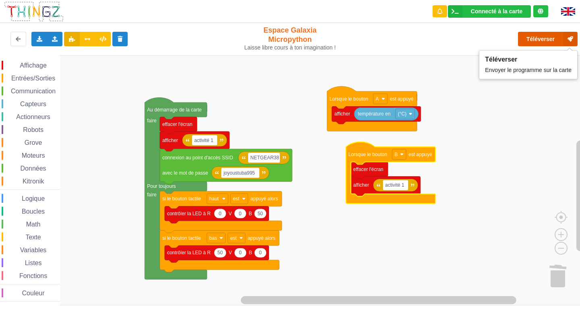
click at [530, 37] on button "Téléverser" at bounding box center [548, 39] width 60 height 15
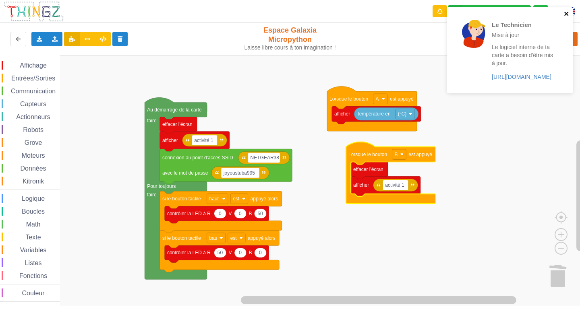
click at [564, 10] on icon "close" at bounding box center [567, 13] width 6 height 6
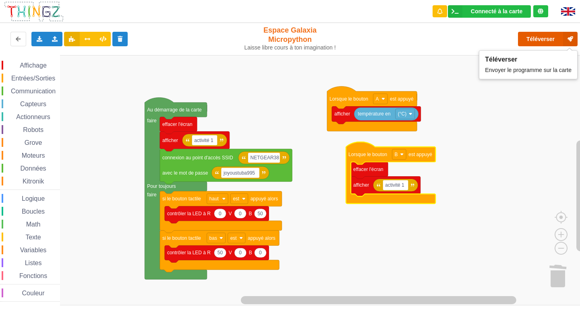
click at [531, 38] on button "Téléverser" at bounding box center [548, 39] width 60 height 15
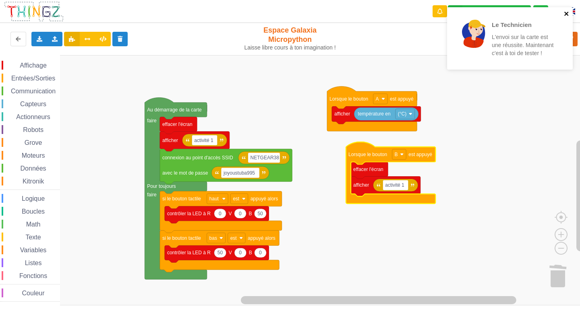
click at [565, 15] on icon "close" at bounding box center [566, 14] width 4 height 4
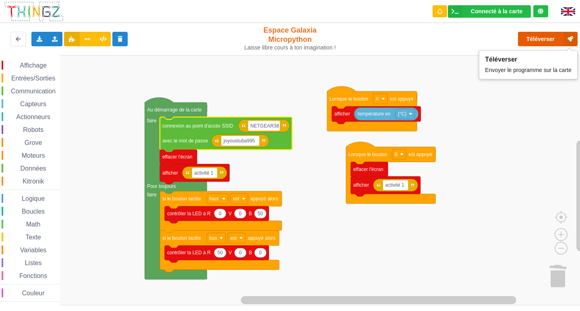
click at [539, 40] on button "Téléverser" at bounding box center [548, 39] width 60 height 15
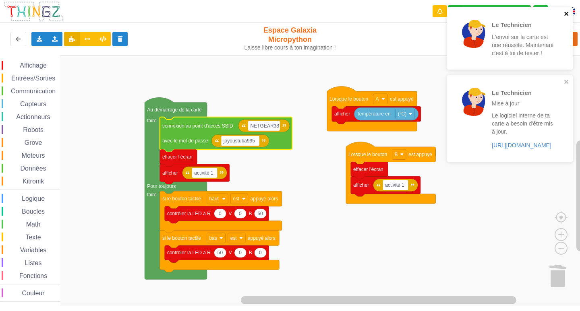
click at [567, 13] on icon "close" at bounding box center [566, 14] width 4 height 4
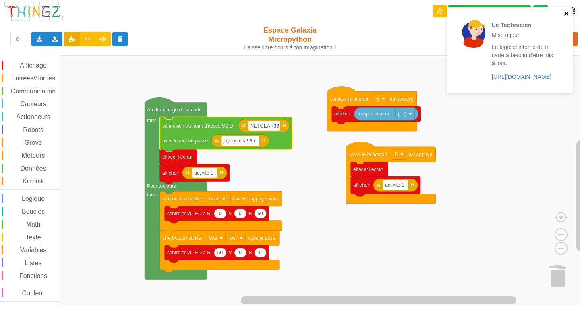
click at [566, 85] on div "Le Technicien Mise à jour Le logiciel interne de ta carte a besoin d'être mis à…" at bounding box center [510, 50] width 126 height 86
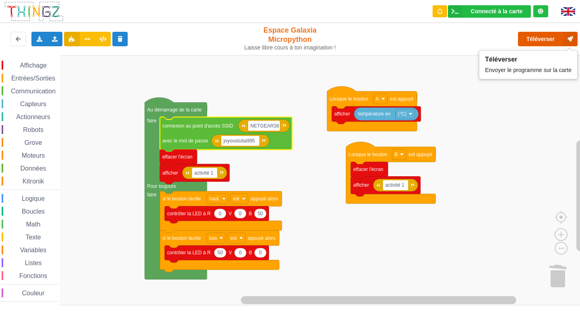
click at [531, 44] on button "Téléverser" at bounding box center [548, 39] width 60 height 15
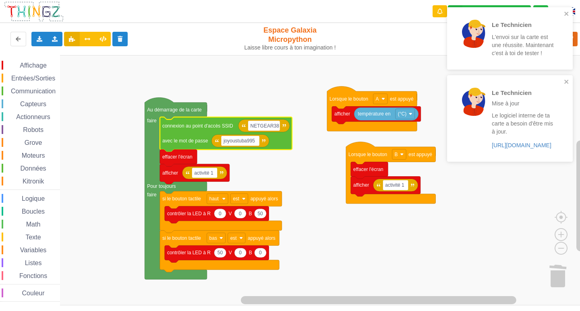
click at [564, 14] on div "Le Technicien L'envoi sur la carte est une réussite. Maintenant c'est à toi de …" at bounding box center [507, 38] width 114 height 56
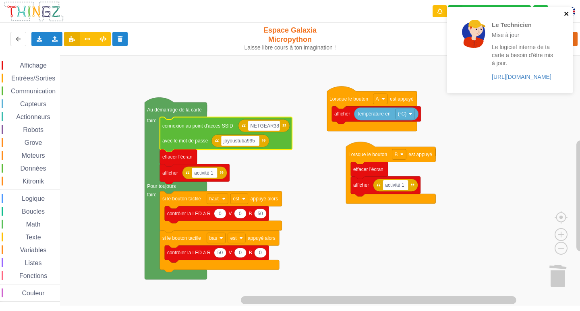
click at [564, 14] on icon "close" at bounding box center [567, 13] width 6 height 6
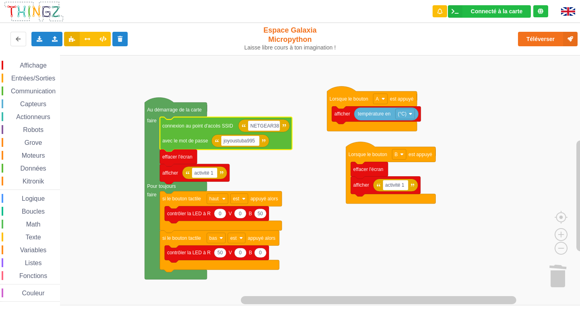
click at [51, 76] on span "Entrées/Sorties" at bounding box center [33, 78] width 46 height 7
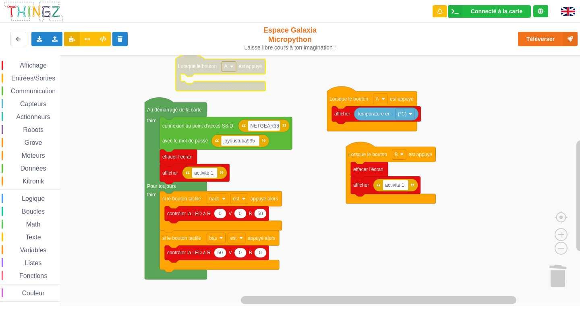
click at [197, 66] on div "Affichage Entrées/Sorties Communication Capteurs Actionneurs Robots Grove Moteu…" at bounding box center [293, 180] width 586 height 251
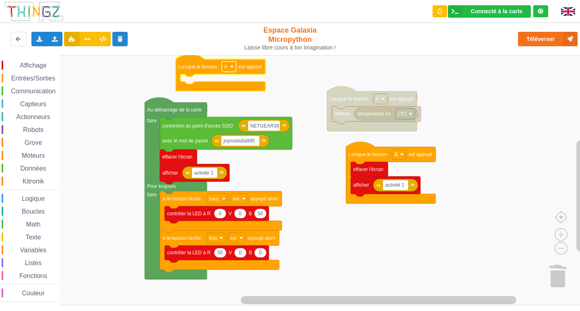
click at [230, 70] on rect "Espace de travail de Blocky" at bounding box center [229, 67] width 14 height 10
click at [228, 93] on div "B" at bounding box center [228, 96] width 37 height 11
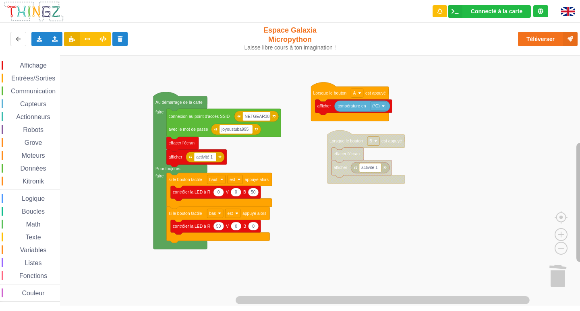
click at [580, 210] on rect "Espace de travail de Blocky" at bounding box center [580, 203] width 8 height 120
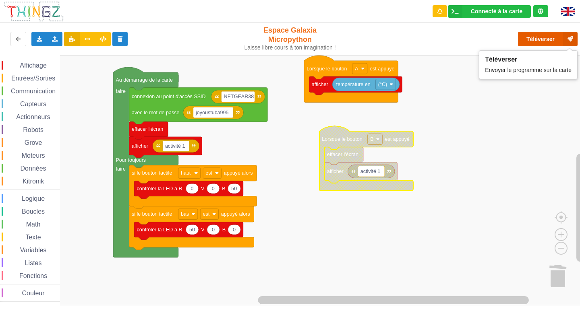
click at [545, 38] on button "Téléverser" at bounding box center [548, 39] width 60 height 15
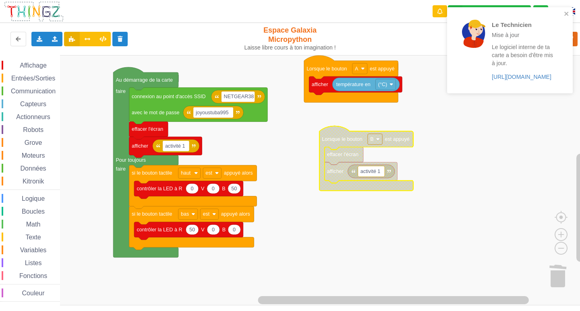
click at [562, 16] on div "Le Technicien Mise à jour Le logiciel interne de ta carte a besoin d'être mis à…" at bounding box center [507, 50] width 114 height 80
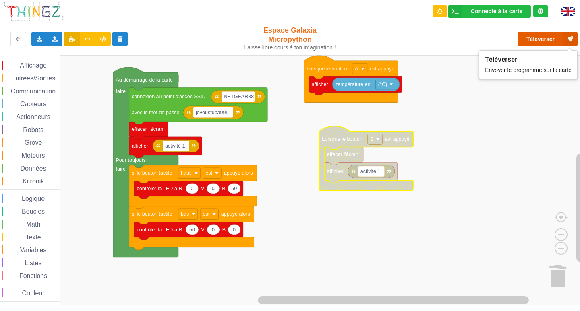
click at [533, 39] on button "Téléverser" at bounding box center [548, 39] width 60 height 15
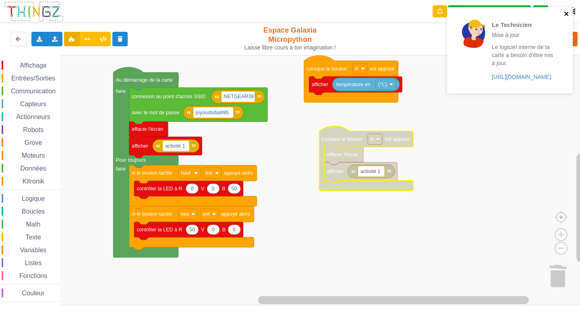
click at [564, 15] on icon "close" at bounding box center [567, 13] width 6 height 6
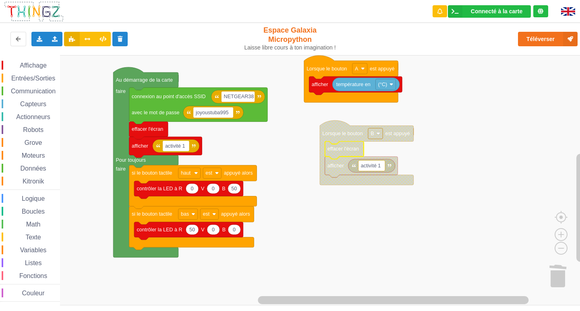
click at [20, 68] on span "Affichage" at bounding box center [33, 65] width 29 height 7
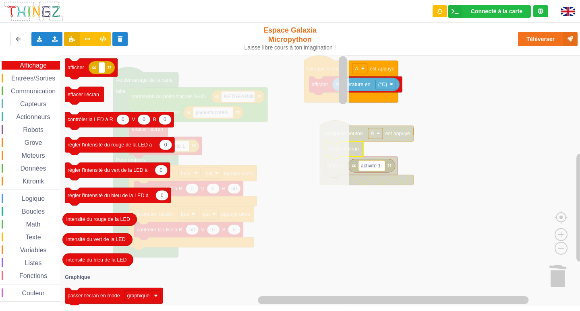
click at [44, 82] on div "Entrées/Sorties" at bounding box center [31, 78] width 58 height 9
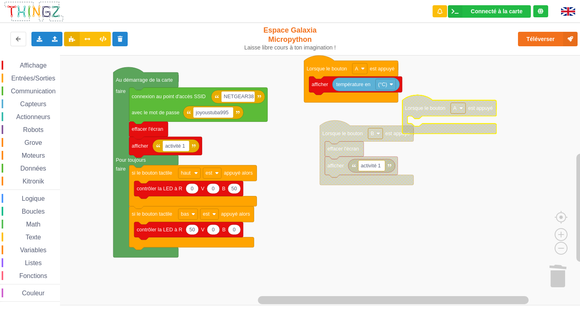
click at [412, 112] on div "Affichage Entrées/Sorties Communication Capteurs Actionneurs Robots Grove Moteu…" at bounding box center [293, 180] width 586 height 251
click at [458, 111] on rect "Espace de travail de Blocky" at bounding box center [457, 108] width 15 height 11
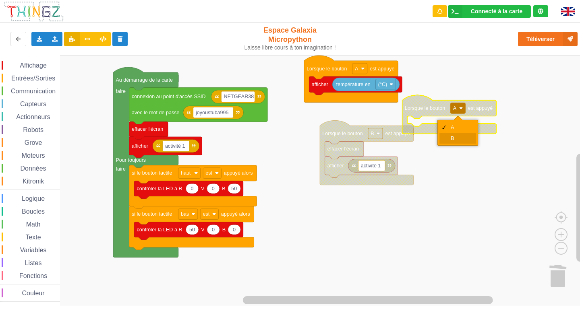
click at [457, 139] on div "B" at bounding box center [460, 138] width 19 height 6
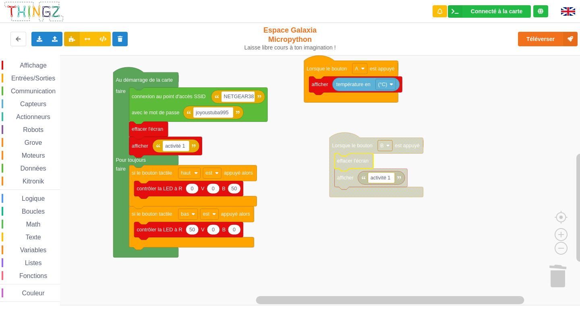
click at [301, 148] on rect "Espace de travail de Blocky" at bounding box center [293, 180] width 586 height 251
click at [500, 94] on div "Affichage Entrées/Sorties Communication Capteurs Actionneurs Robots Grove Moteu…" at bounding box center [293, 180] width 586 height 251
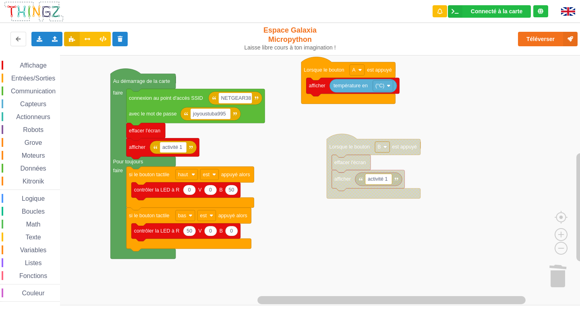
click at [428, 118] on rect "Espace de travail de Blocky" at bounding box center [293, 180] width 586 height 251
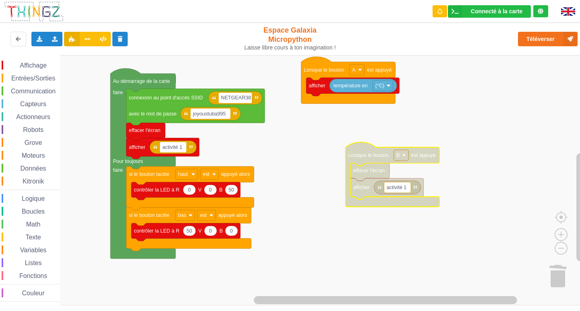
click at [359, 149] on icon "Espace de travail de Blocky" at bounding box center [393, 174] width 94 height 64
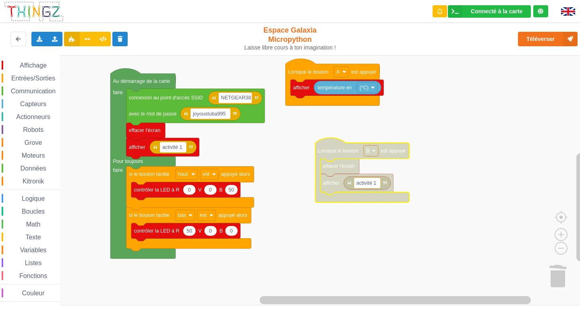
click at [337, 156] on icon "Espace de travail de Blocky" at bounding box center [362, 170] width 94 height 64
click at [336, 156] on icon "Espace de travail de Blocky" at bounding box center [362, 170] width 94 height 64
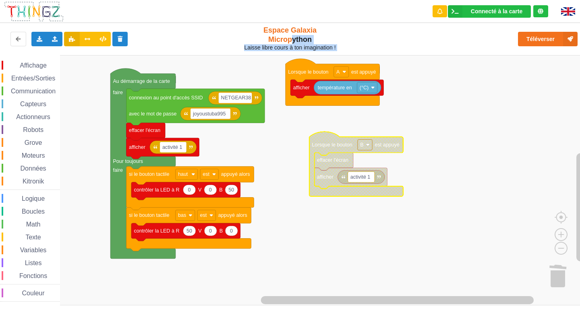
drag, startPoint x: 291, startPoint y: 37, endPoint x: 311, endPoint y: 66, distance: 34.7
click at [304, 60] on div "Connecté à la carte Réglages Ouvrir le moniteur automatiquement Connexion autom…" at bounding box center [289, 149] width 591 height 311
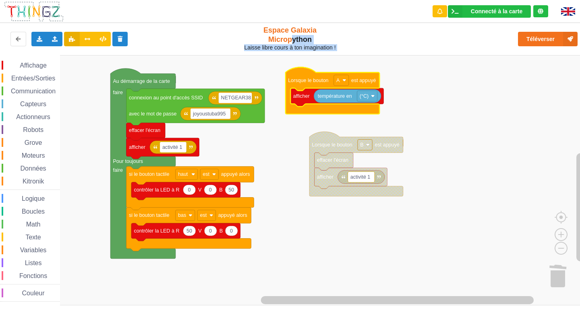
click at [434, 111] on rect "Espace de travail de Blocky" at bounding box center [293, 180] width 586 height 251
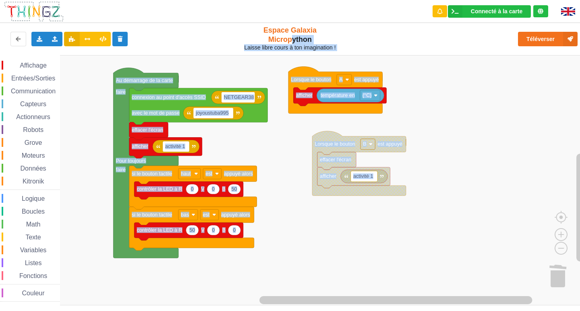
click at [297, 182] on div "Affichage Entrées/Sorties Communication Capteurs Actionneurs Robots Grove Moteu…" at bounding box center [293, 180] width 586 height 251
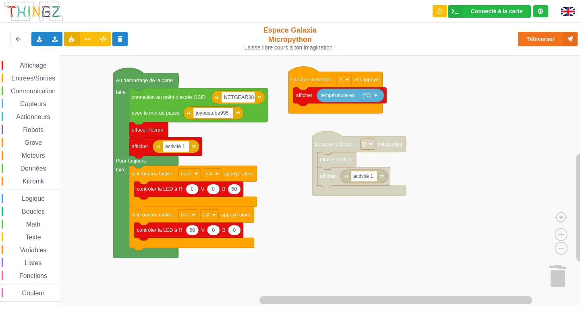
click at [220, 52] on div "Exporter l'assemblage de blocs Exporter l'assemblage de blocs au format Python …" at bounding box center [290, 39] width 587 height 36
click at [464, 135] on rect "Espace de travail de Blocky" at bounding box center [293, 180] width 586 height 251
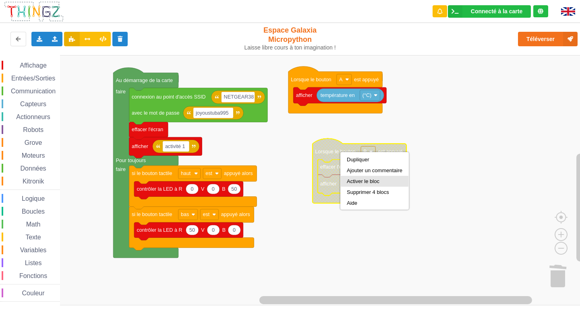
click at [376, 181] on div "Activer le bloc" at bounding box center [375, 181] width 56 height 6
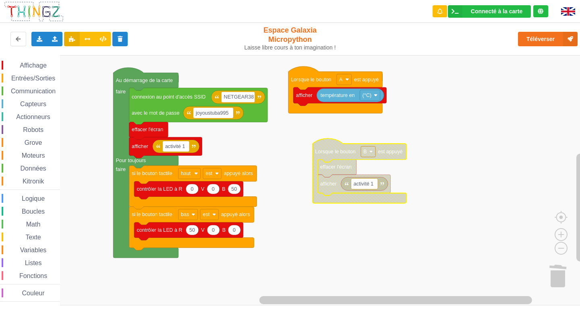
click at [450, 156] on rect "Espace de travail de Blocky" at bounding box center [293, 180] width 586 height 251
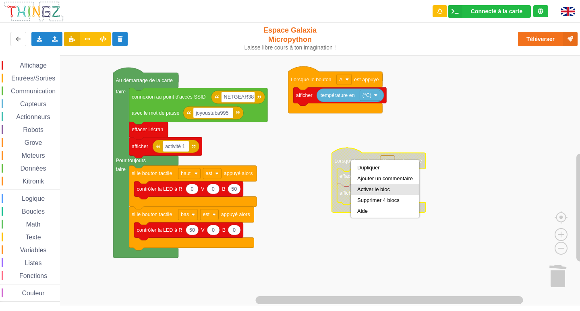
click at [388, 188] on div "Activer le bloc" at bounding box center [385, 190] width 56 height 6
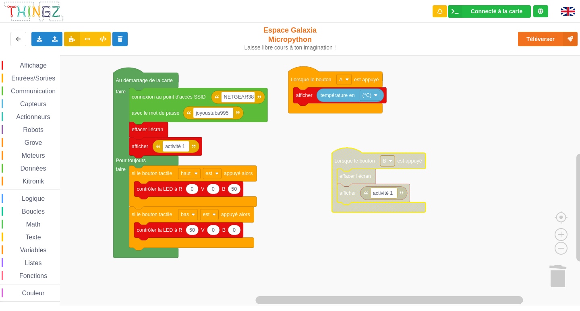
click at [292, 167] on rect "Espace de travail de Blocky" at bounding box center [293, 180] width 586 height 251
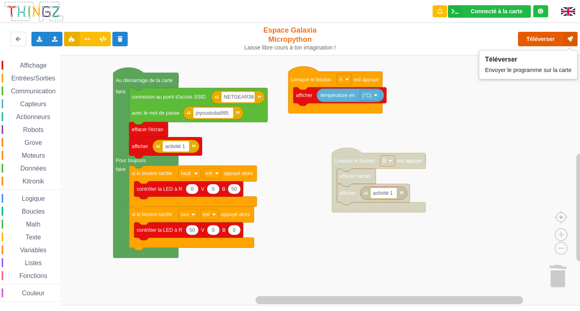
click at [535, 35] on button "Téléverser" at bounding box center [548, 39] width 60 height 15
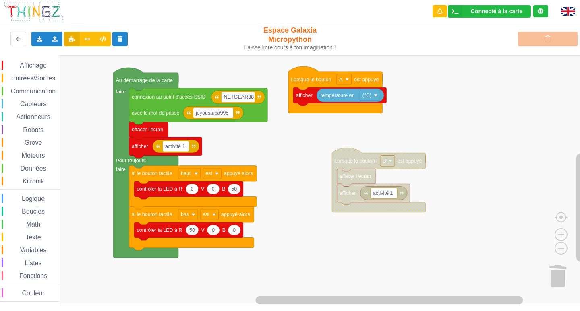
click at [29, 77] on span "Entrées/Sorties" at bounding box center [33, 78] width 46 height 7
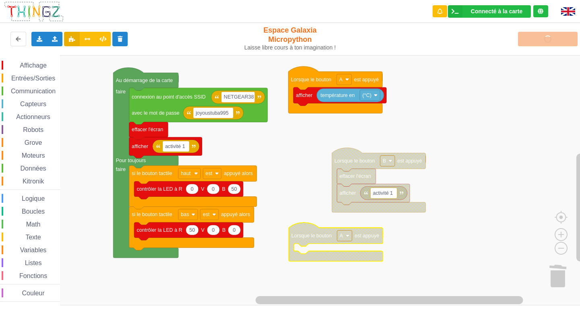
click at [313, 237] on div "Affichage Entrées/Sorties Communication Capteurs Actionneurs Robots Grove Moteu…" at bounding box center [293, 180] width 586 height 251
click at [347, 238] on image "Espace de travail de Blocky" at bounding box center [348, 236] width 4 height 4
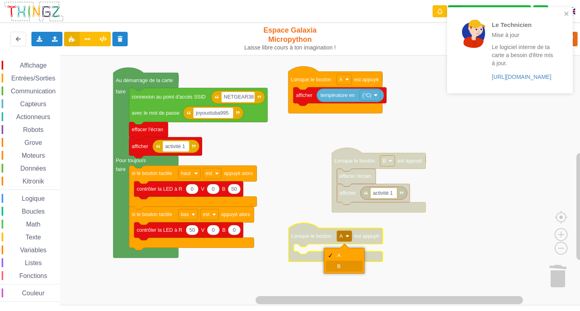
click at [347, 266] on div "B" at bounding box center [346, 266] width 19 height 6
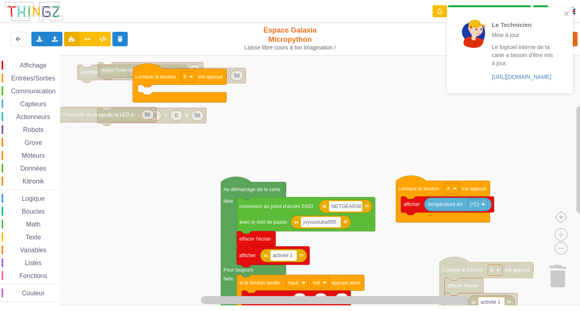
click at [534, 226] on div "Affichage Entrées/Sorties Communication Capteurs Actionneurs Robots Grove Moteu…" at bounding box center [293, 180] width 586 height 251
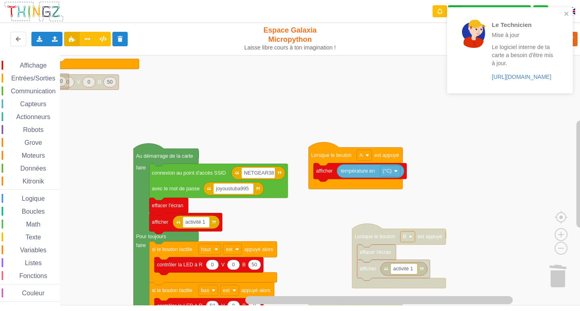
click at [290, 72] on rect "Espace de travail de Blocky" at bounding box center [293, 180] width 586 height 251
click at [565, 12] on icon "close" at bounding box center [566, 14] width 4 height 4
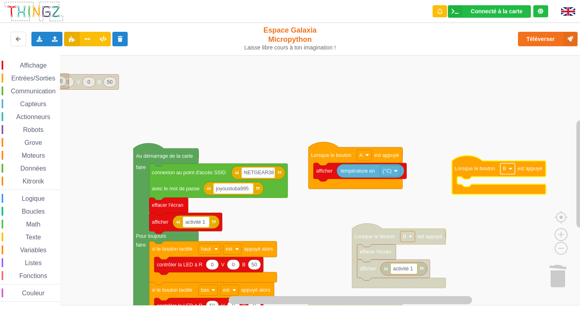
click at [509, 172] on rect "Espace de travail de Blocky" at bounding box center [507, 169] width 15 height 11
click at [404, 185] on rect "Espace de travail de Blocky" at bounding box center [293, 180] width 586 height 251
click at [36, 69] on div "Affichage" at bounding box center [31, 65] width 58 height 9
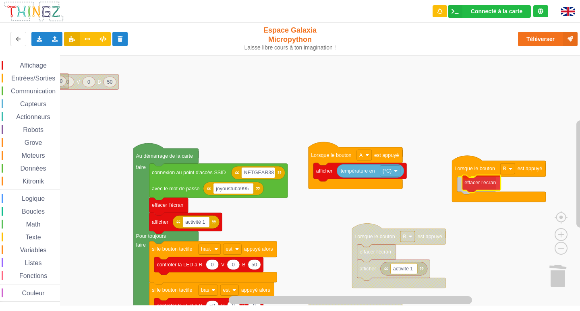
click at [473, 184] on div "Affichage Entrées/Sorties Communication Capteurs Actionneurs Robots Grove Moteu…" at bounding box center [293, 180] width 586 height 251
click at [34, 68] on span "Affichage" at bounding box center [33, 65] width 29 height 7
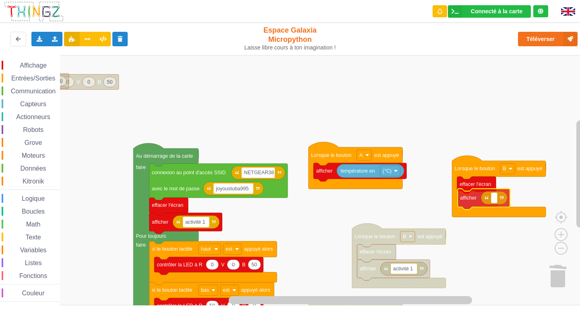
click at [466, 200] on div "Affichage Entrées/Sorties Communication Capteurs Actionneurs Robots Grove Moteu…" at bounding box center [293, 180] width 586 height 251
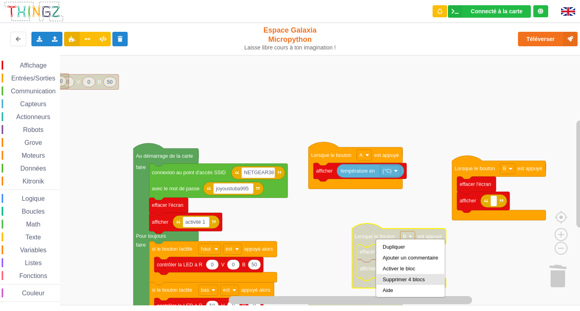
click at [394, 280] on div "Supprimer 4 blocs" at bounding box center [411, 280] width 56 height 6
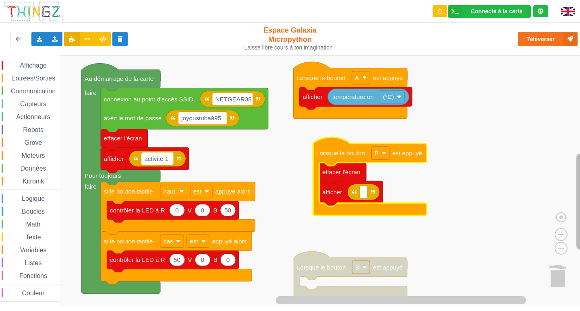
click at [578, 211] on rect "Espace de travail de Blocky" at bounding box center [580, 202] width 8 height 96
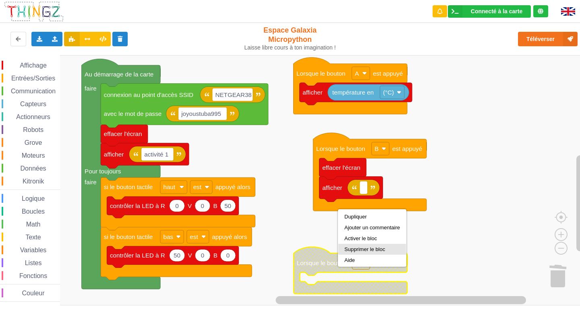
click at [354, 250] on div "Supprimer le bloc" at bounding box center [372, 250] width 56 height 6
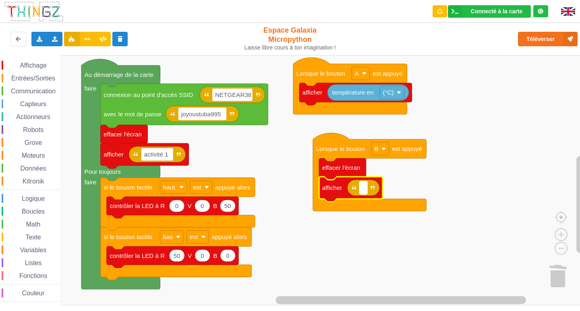
click at [361, 193] on rect "Espace de travail de Blocky" at bounding box center [363, 188] width 8 height 13
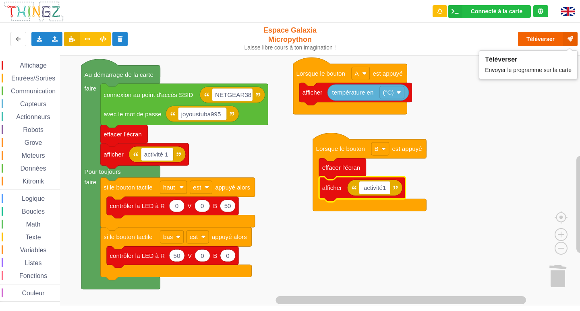
type input "activité1"
click at [540, 36] on button "Téléverser" at bounding box center [548, 39] width 60 height 15
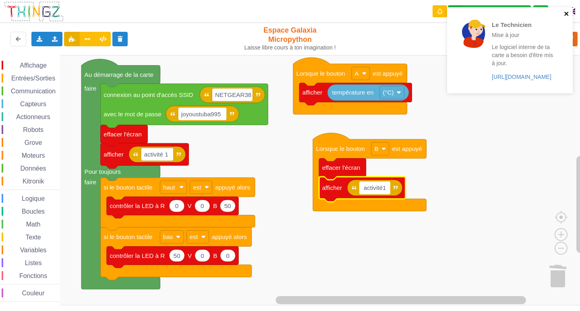
click at [569, 15] on icon "close" at bounding box center [567, 13] width 6 height 6
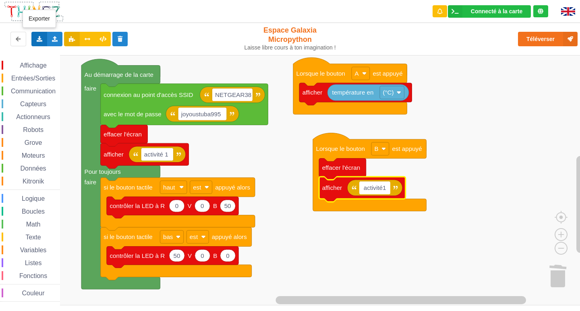
click at [39, 38] on icon at bounding box center [39, 38] width 7 height 5
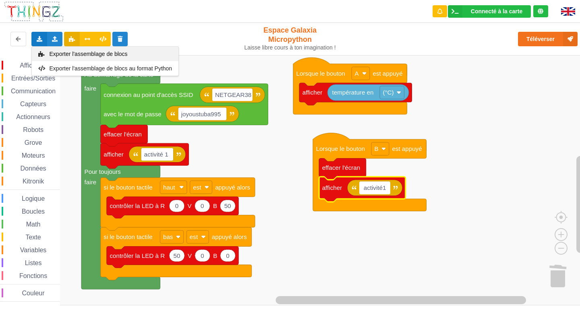
click at [69, 54] on span "Exporter l'assemblage de blocs" at bounding box center [89, 54] width 78 height 6
